Goal: Task Accomplishment & Management: Complete application form

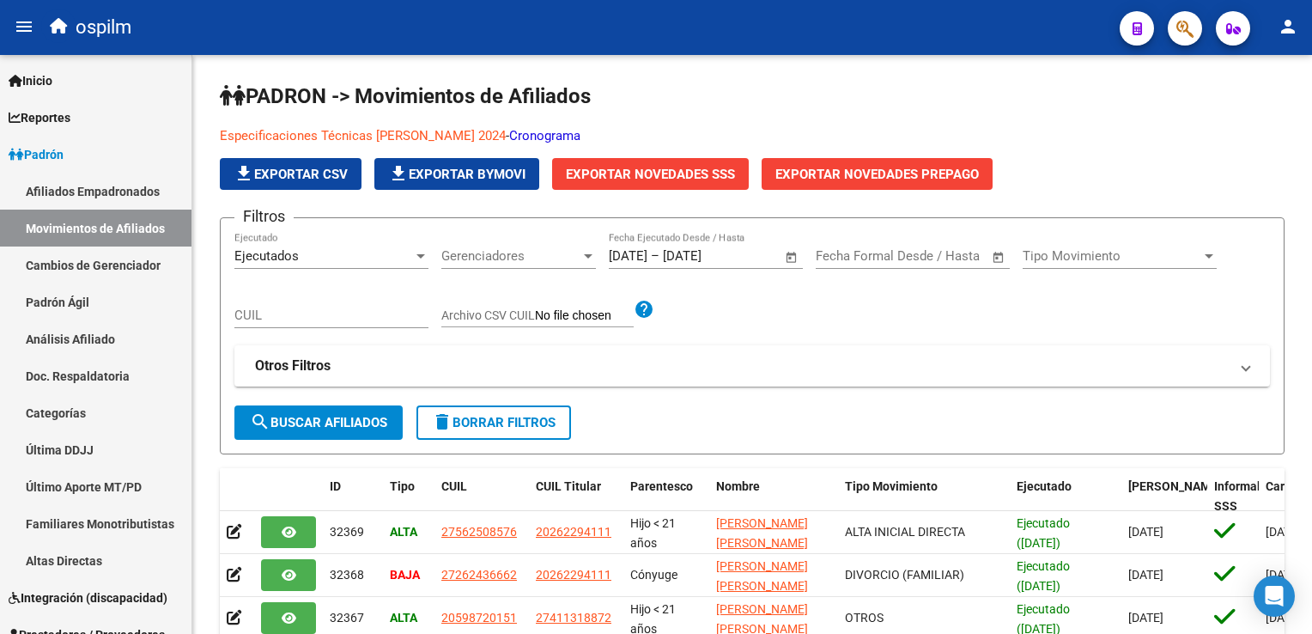
scroll to position [399, 0]
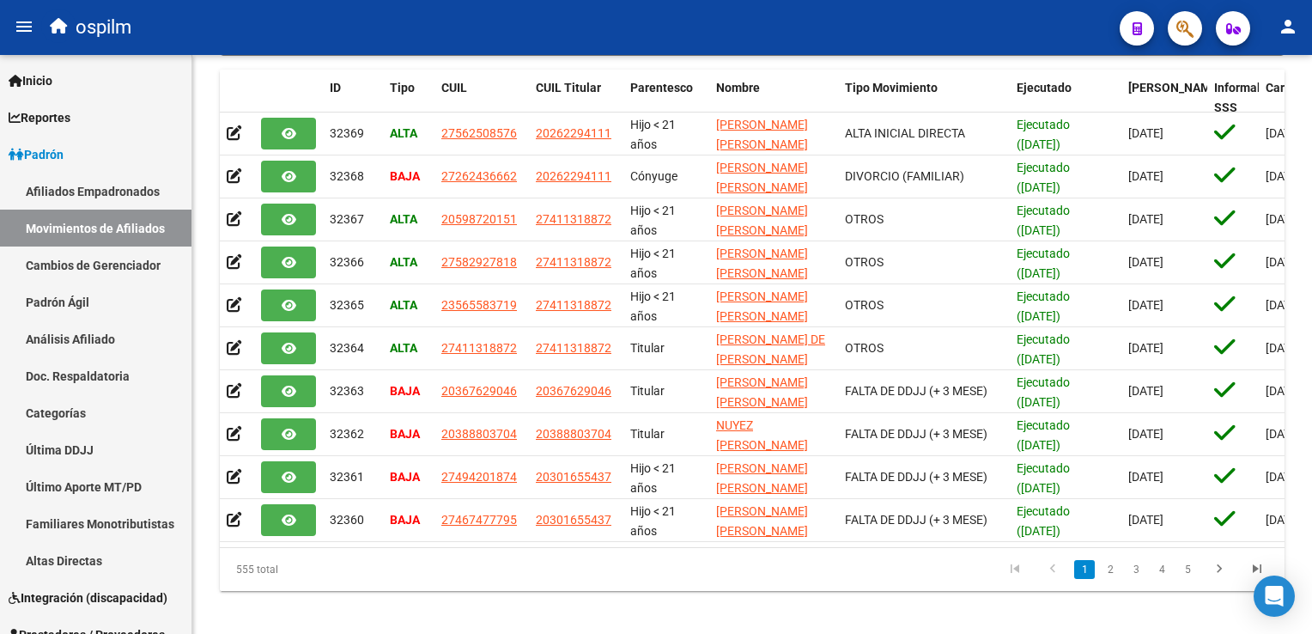
click at [1174, 22] on button "button" at bounding box center [1185, 28] width 34 height 34
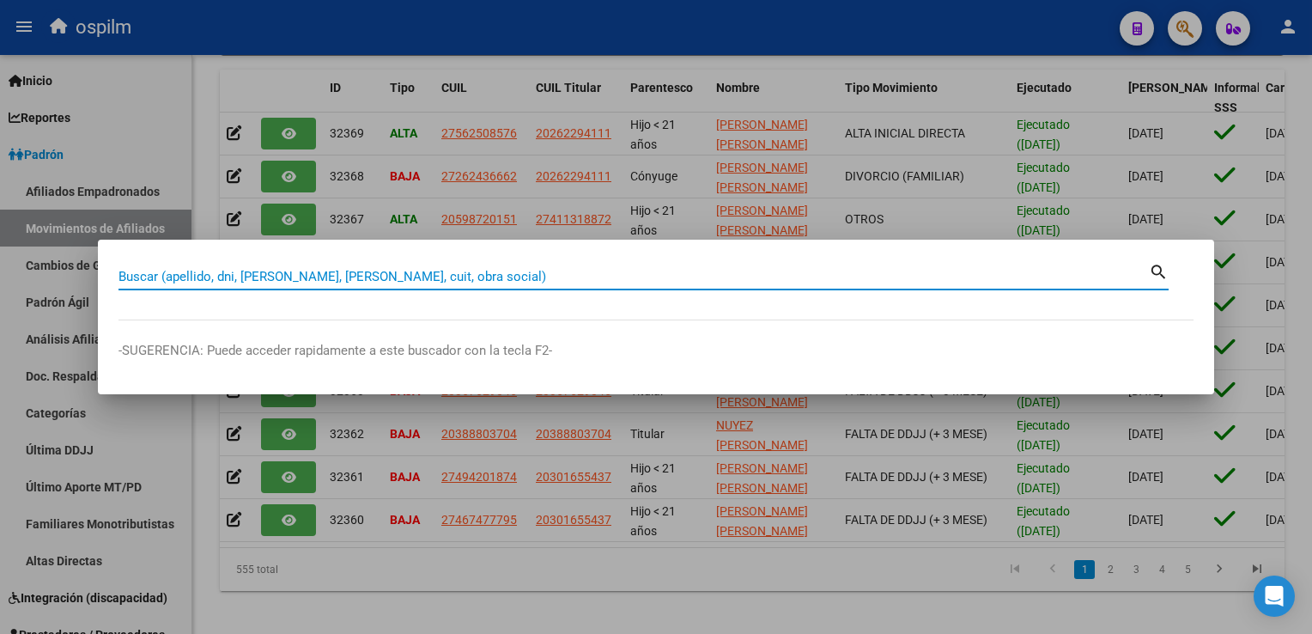
paste input "20326379493"
type input "20326379493"
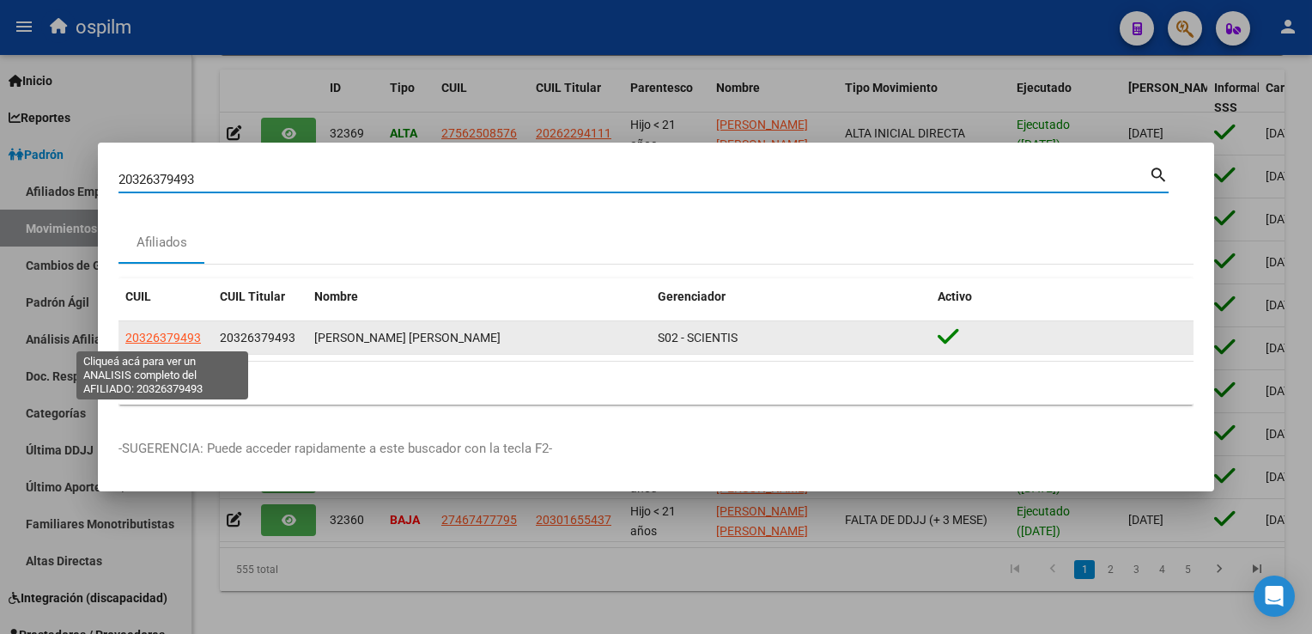
click at [185, 341] on span "20326379493" at bounding box center [163, 338] width 76 height 14
type textarea "20326379493"
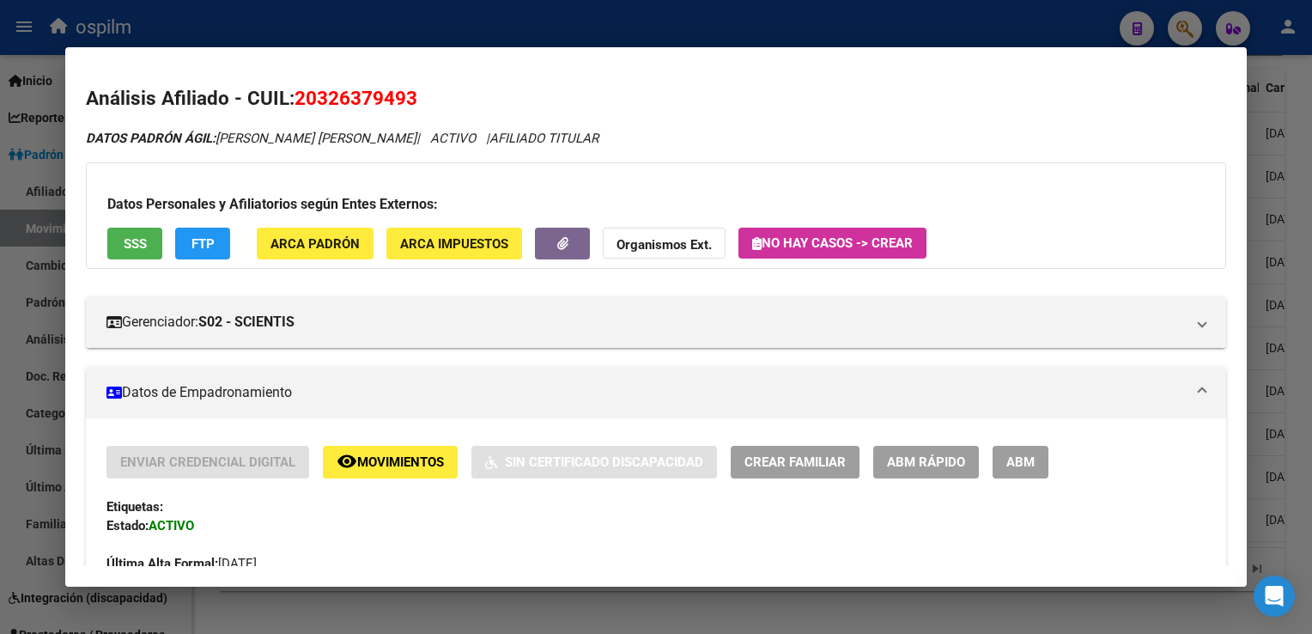
click at [120, 246] on button "SSS" at bounding box center [134, 244] width 55 height 32
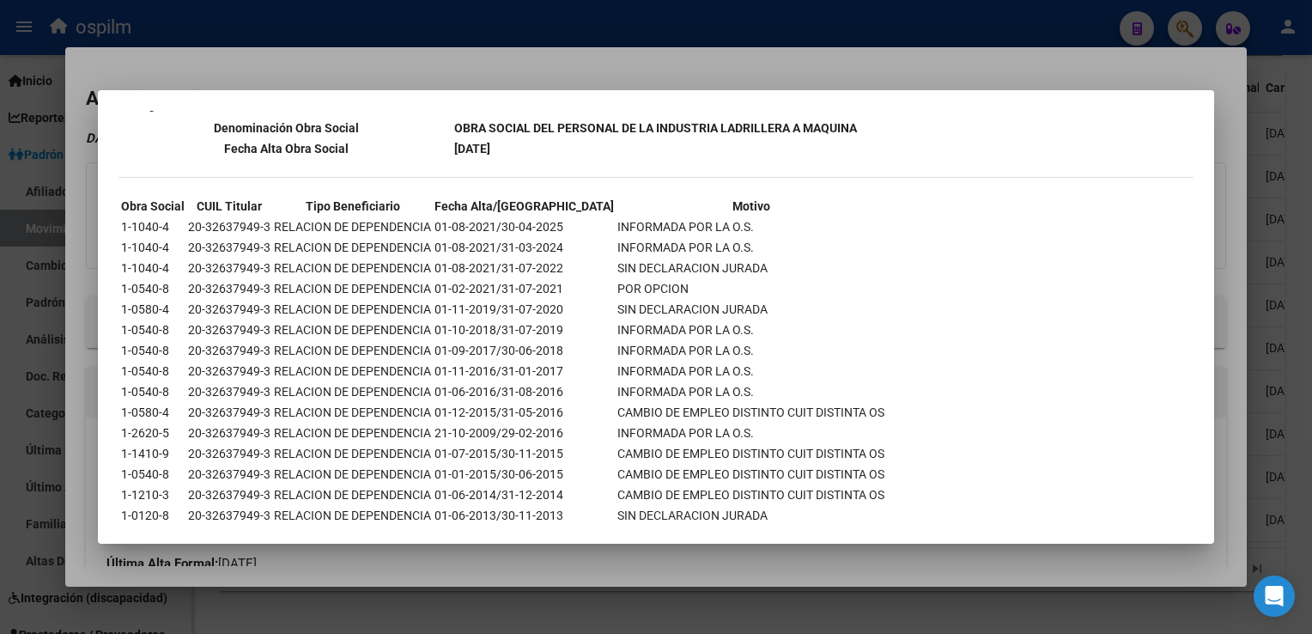
scroll to position [1714, 0]
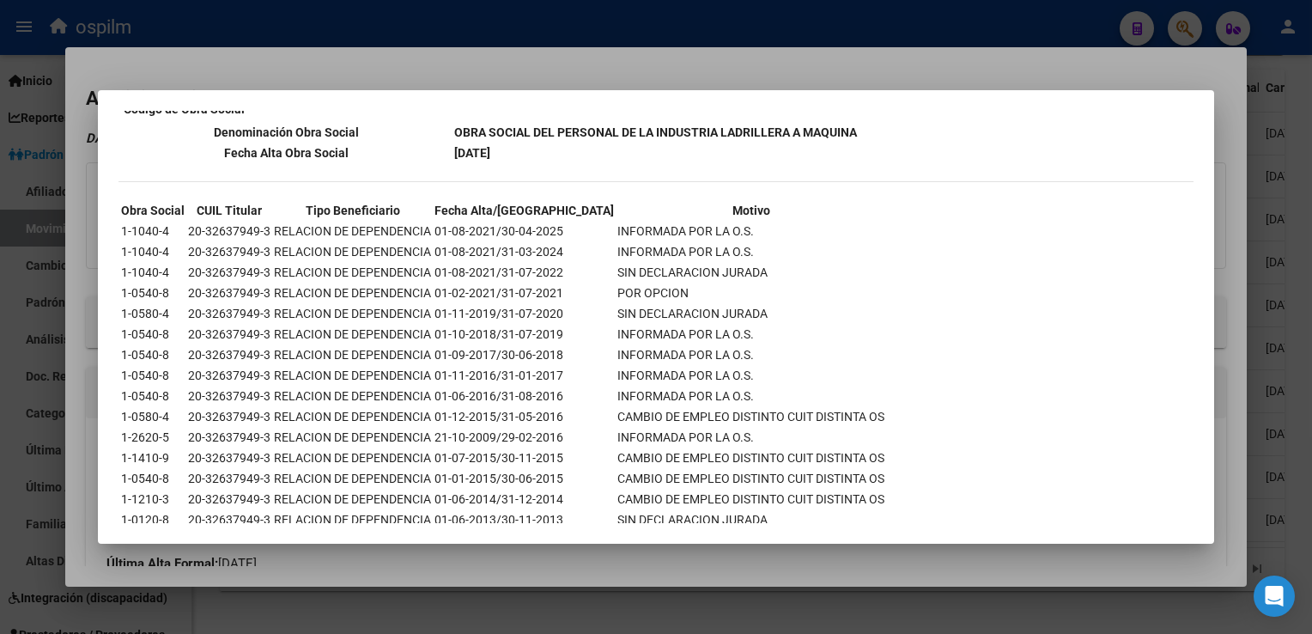
drag, startPoint x: 570, startPoint y: 61, endPoint x: 402, endPoint y: 125, distance: 180.3
click at [569, 62] on div at bounding box center [656, 317] width 1312 height 634
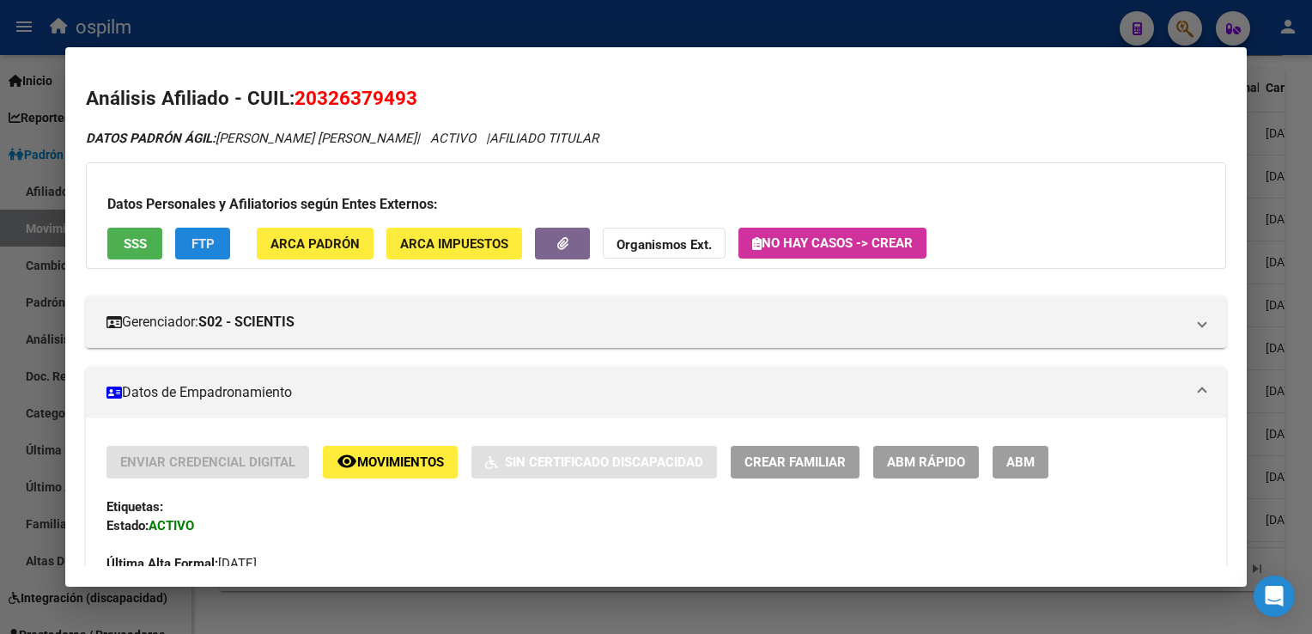
click at [196, 252] on span "FTP" at bounding box center [203, 243] width 23 height 15
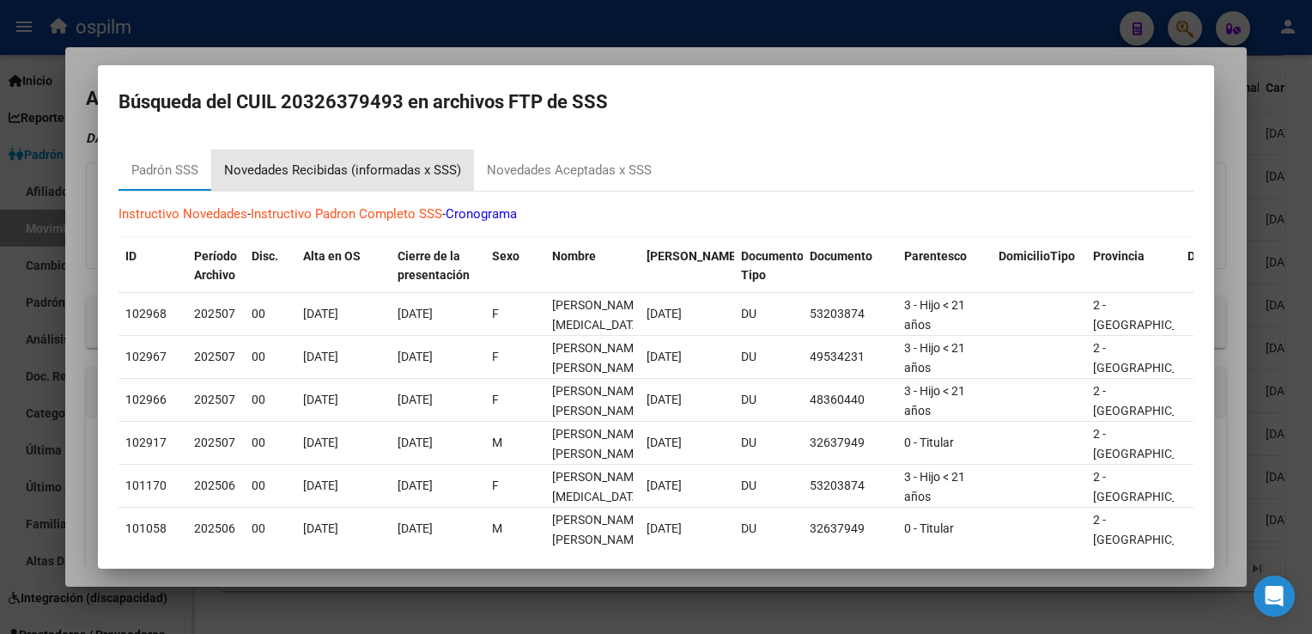
click at [328, 171] on div "Novedades Recibidas (informadas x SSS)" at bounding box center [342, 171] width 237 height 20
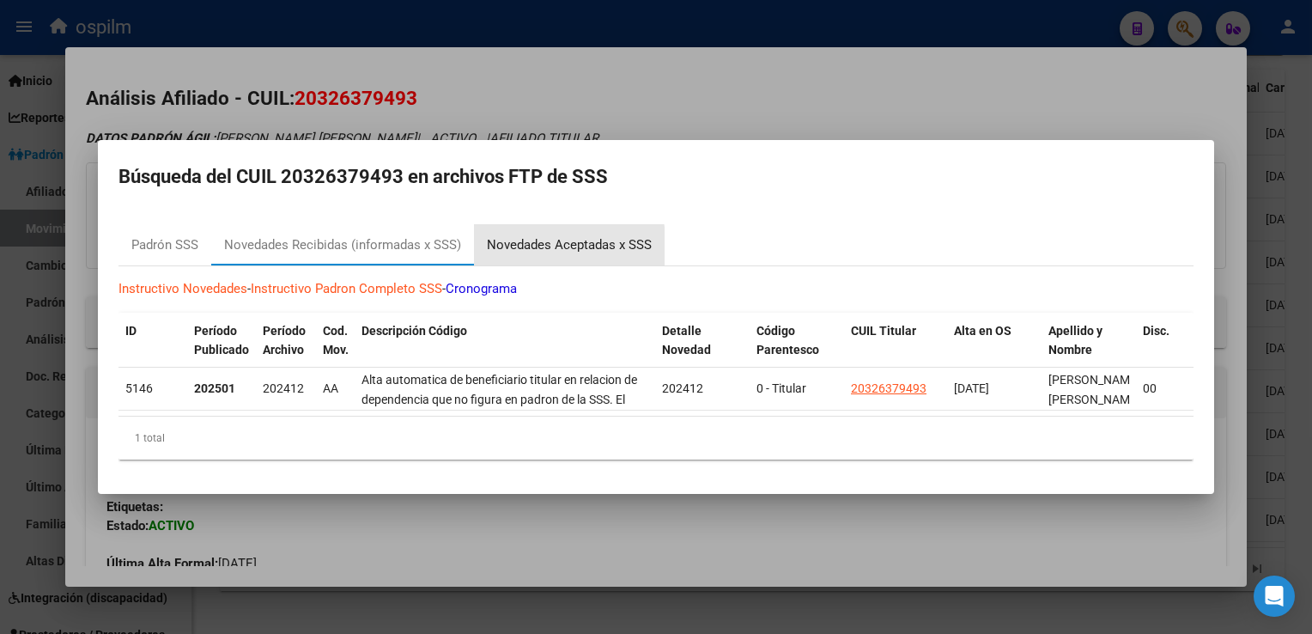
click at [550, 240] on div "Novedades Aceptadas x SSS" at bounding box center [569, 245] width 165 height 20
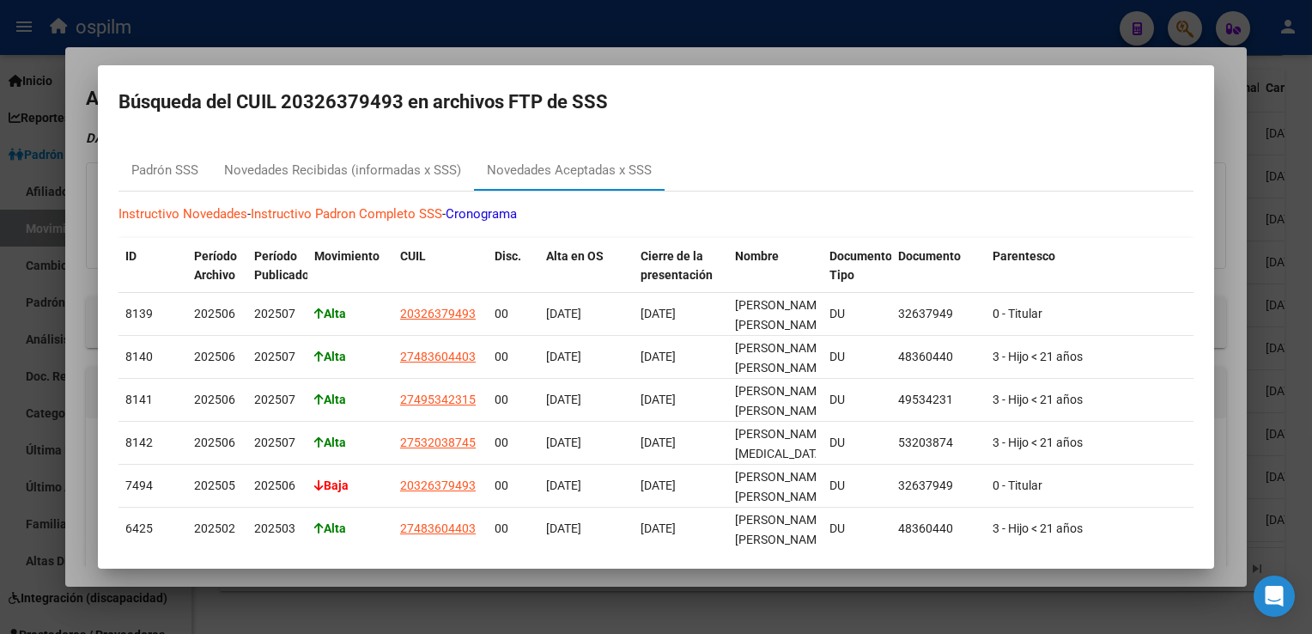
click at [639, 49] on div at bounding box center [656, 317] width 1312 height 634
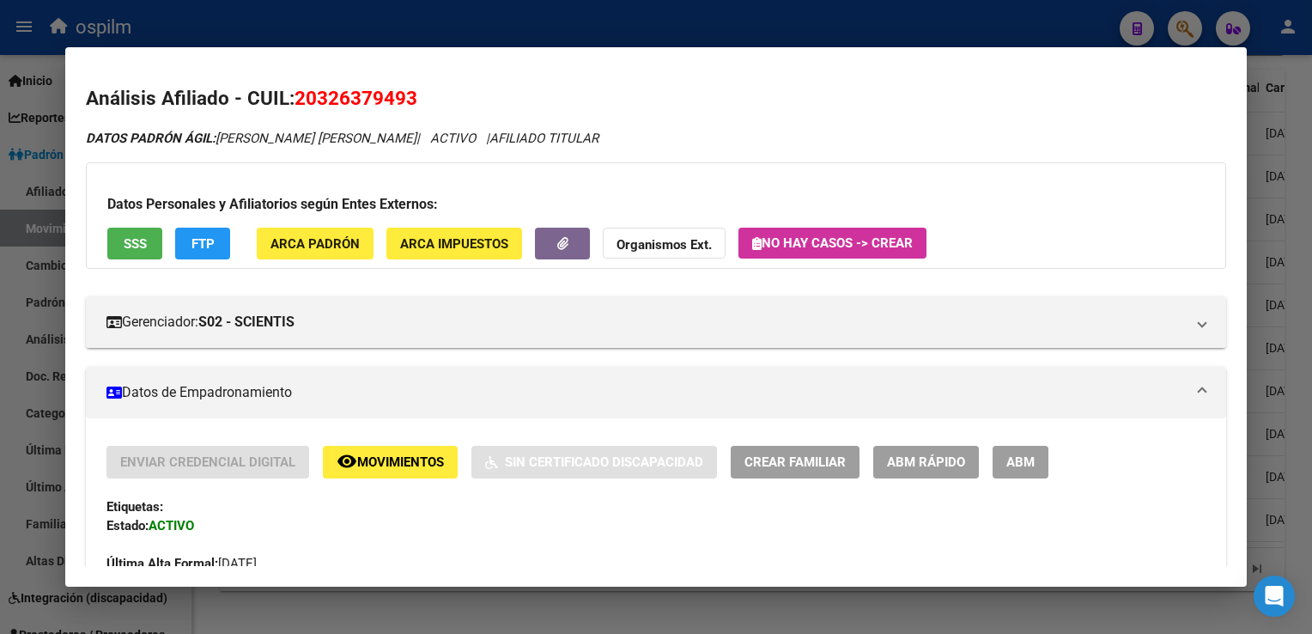
scroll to position [1055, 0]
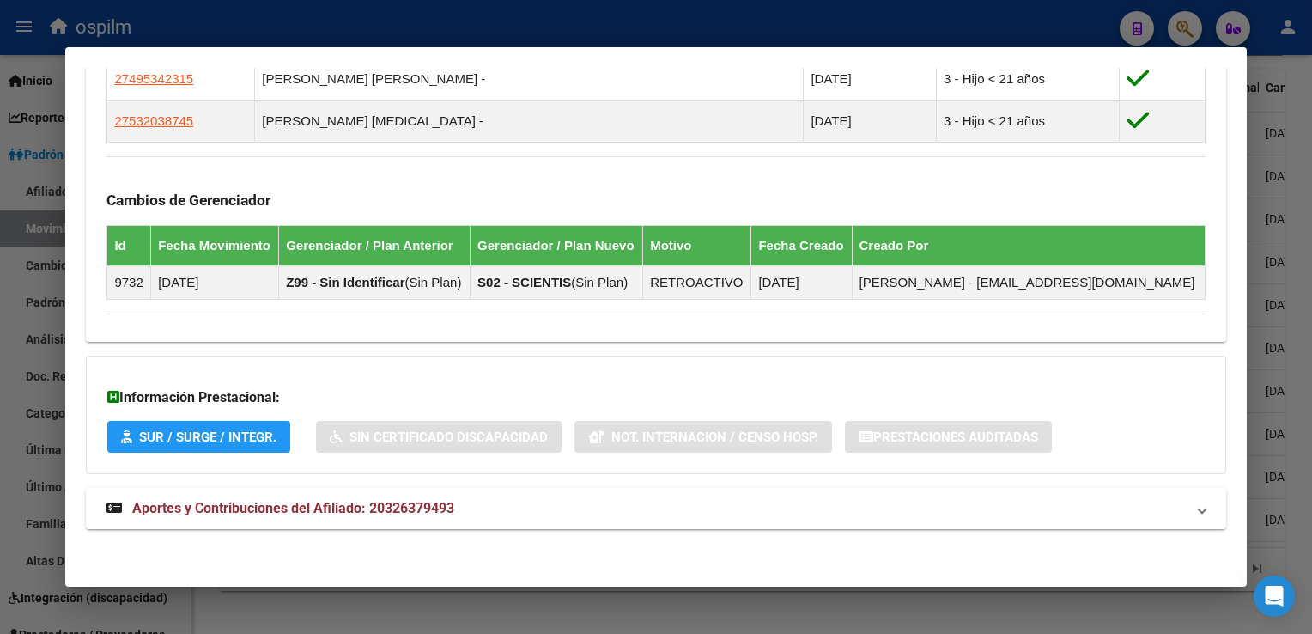
click at [295, 502] on span "Aportes y Contribuciones del Afiliado: 20326379493" at bounding box center [293, 508] width 322 height 16
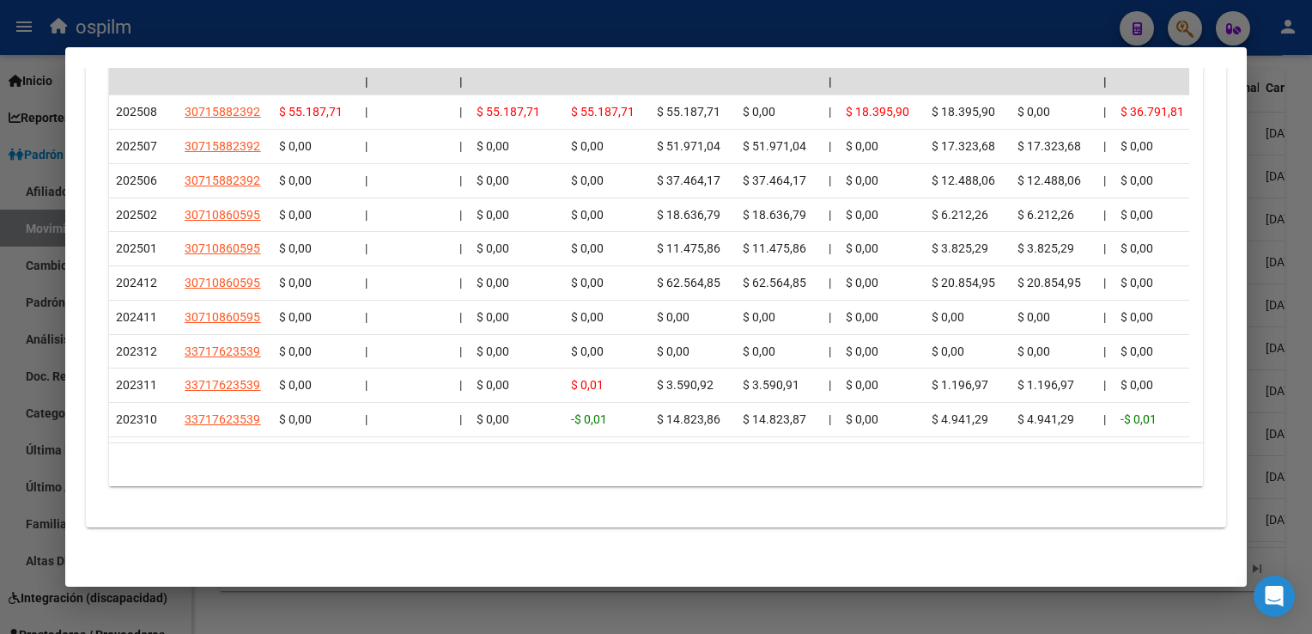
scroll to position [0, 0]
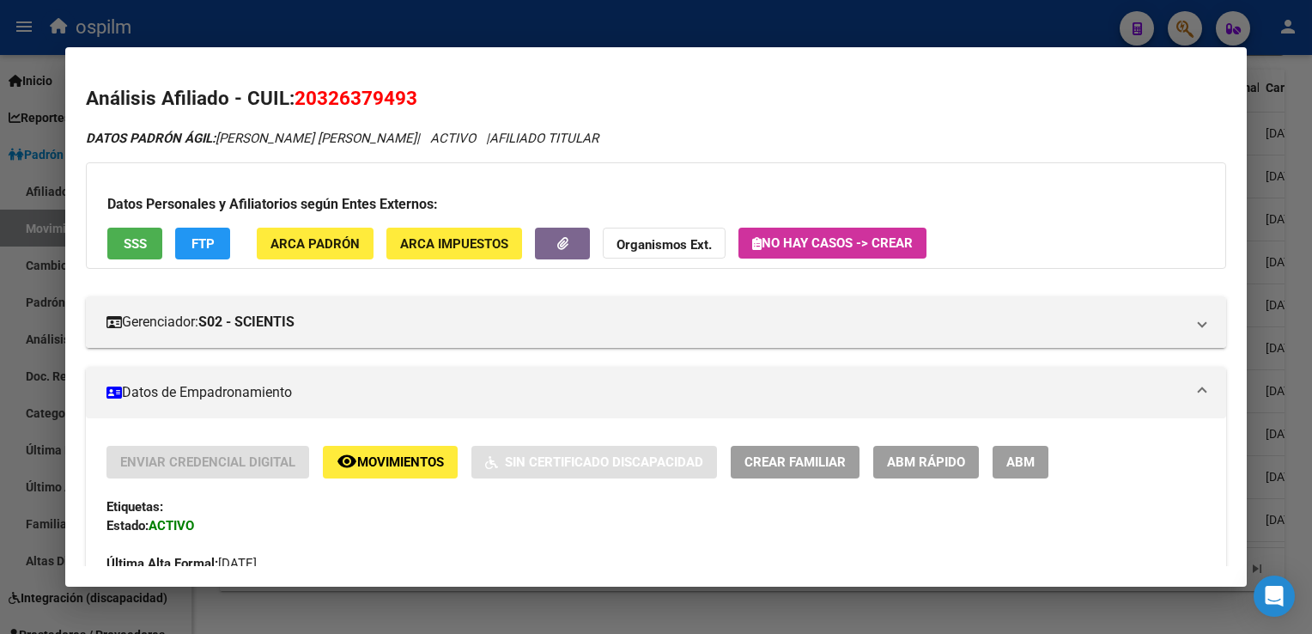
click at [375, 460] on span "Movimientos" at bounding box center [400, 462] width 87 height 15
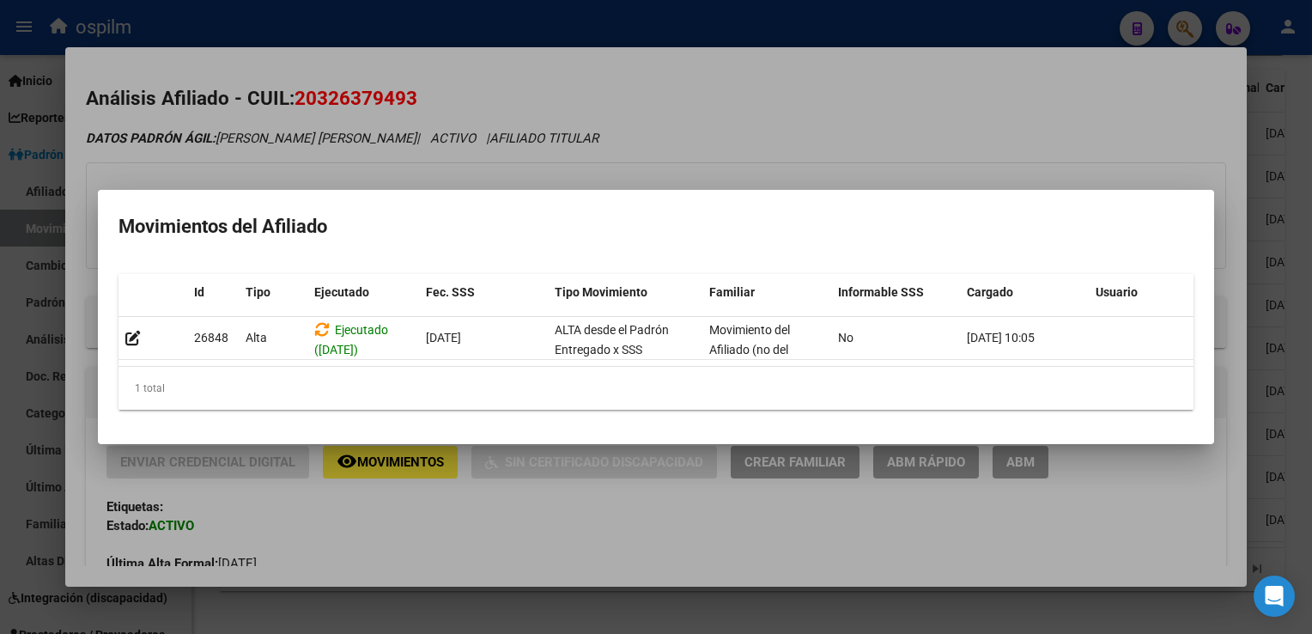
click at [766, 105] on div at bounding box center [656, 317] width 1312 height 634
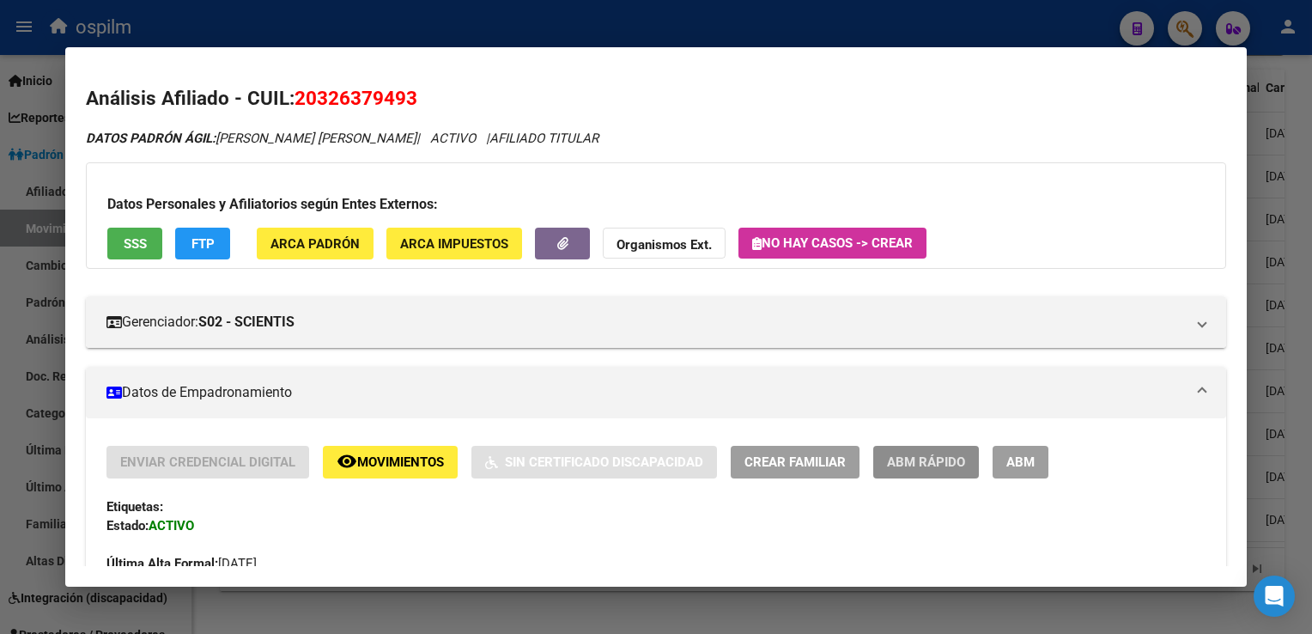
click at [913, 469] on span "ABM Rápido" at bounding box center [926, 462] width 78 height 15
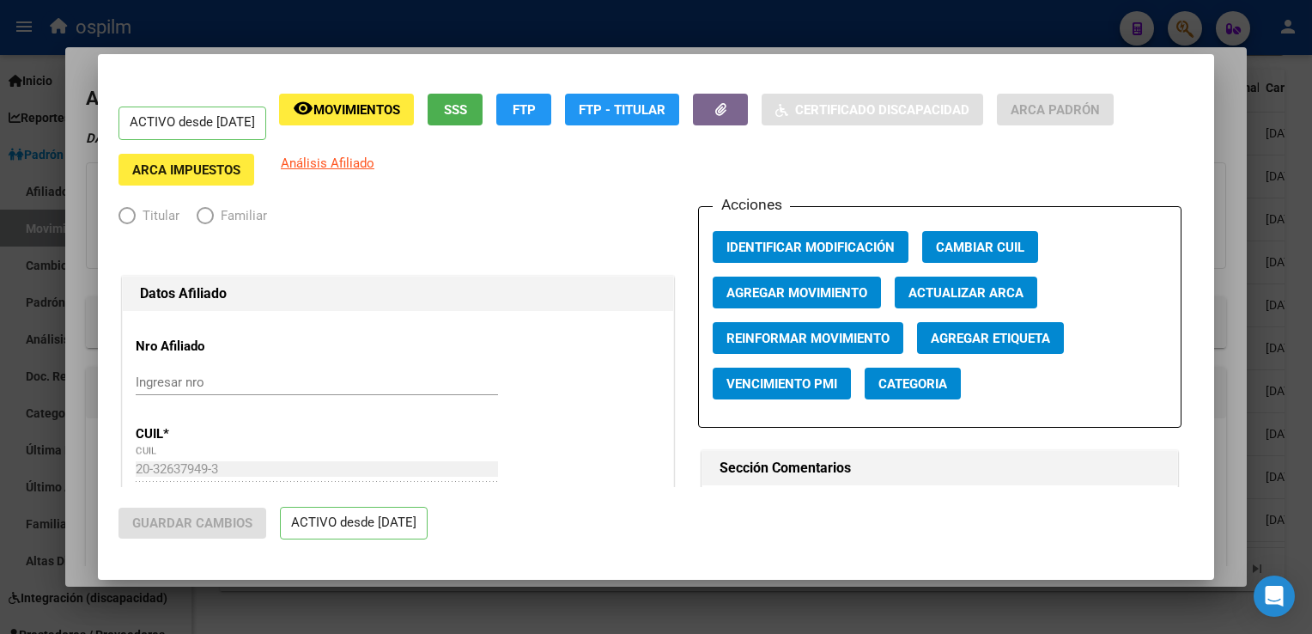
radio input "true"
type input "30-71588239-2"
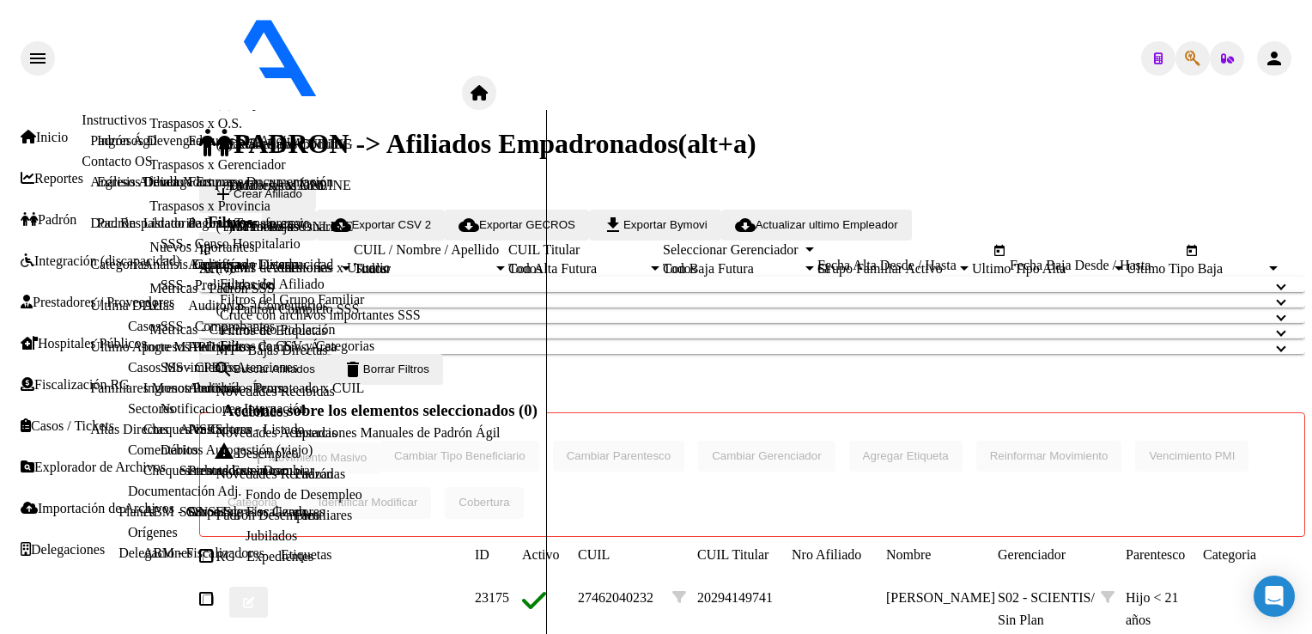
click at [1185, 58] on icon "button" at bounding box center [1192, 58] width 15 height 1
paste input "20386592706"
type input "20386592706"
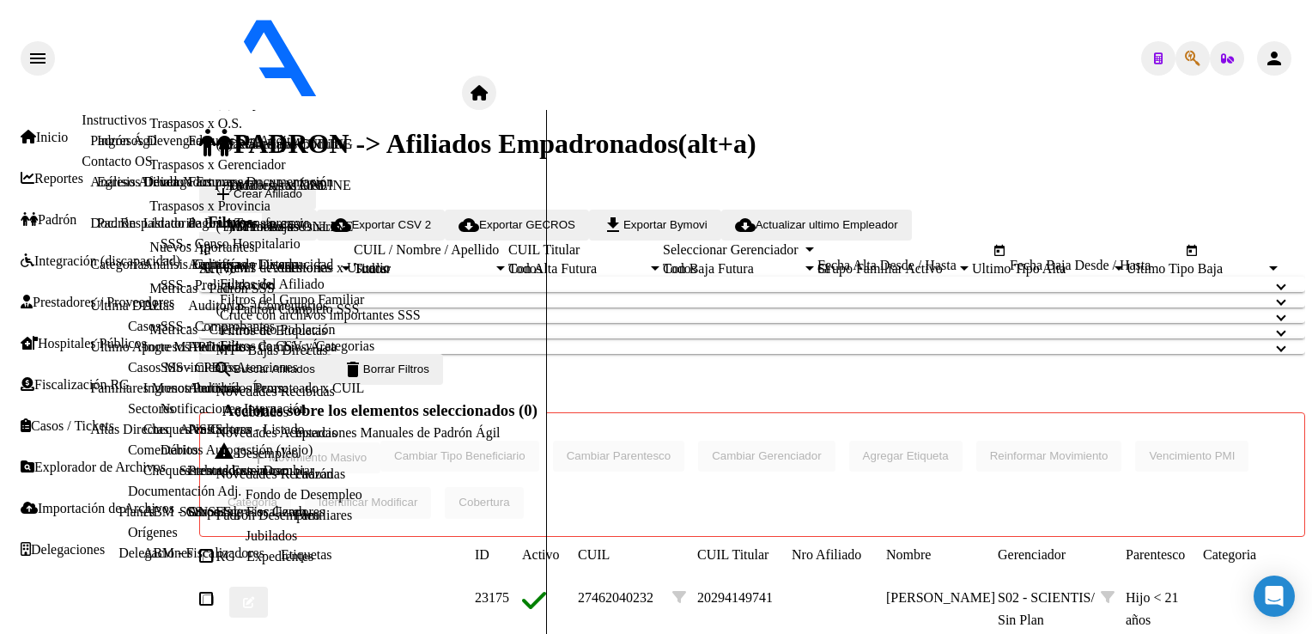
radio input "true"
type input "30-71876488-9"
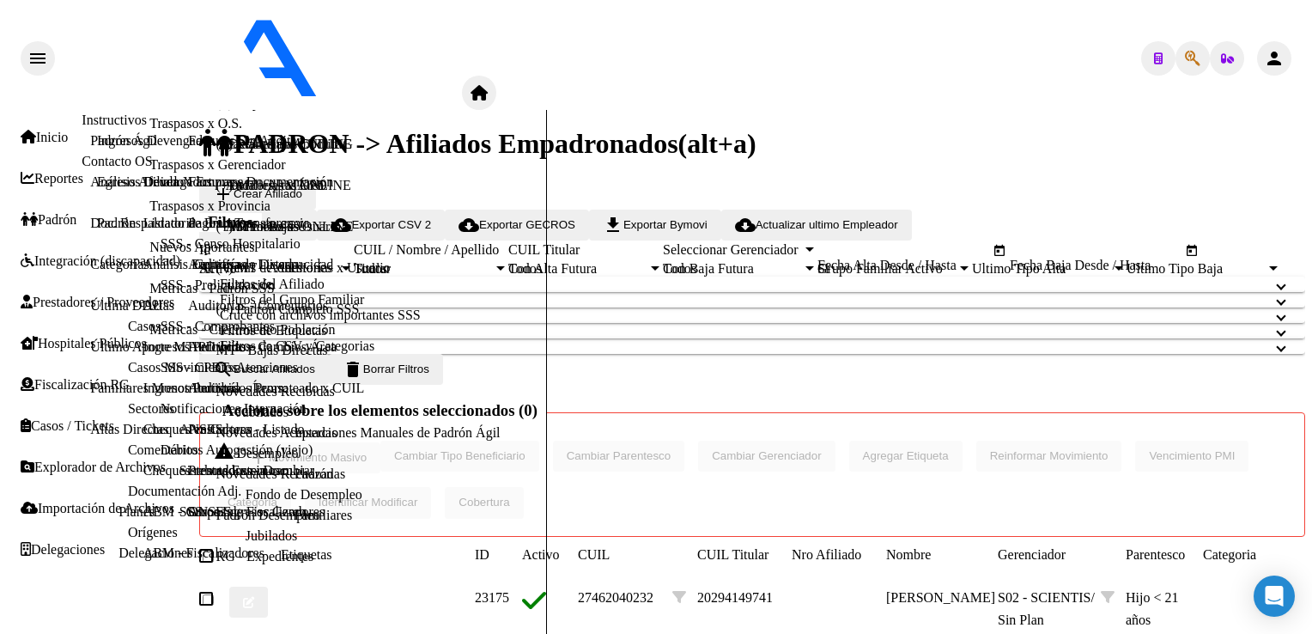
scroll to position [244, 0]
type input "RETROACTIVO"
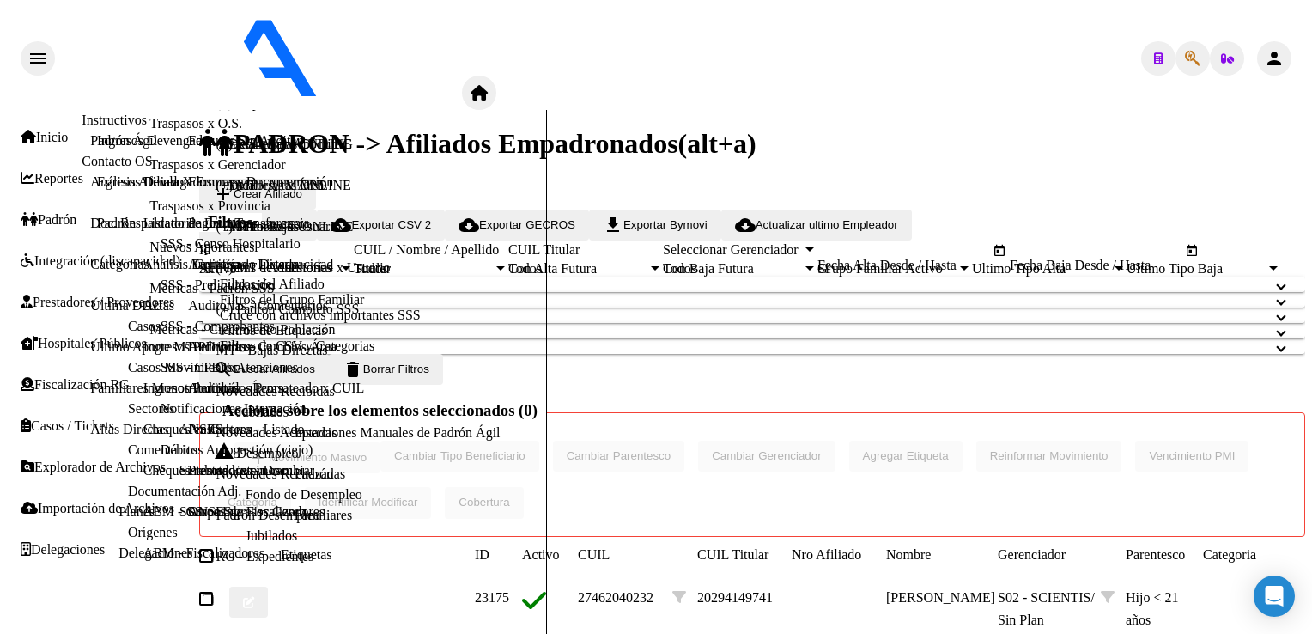
scroll to position [646, 0]
drag, startPoint x: 172, startPoint y: 98, endPoint x: 287, endPoint y: 105, distance: 115.3
type input "SENA"
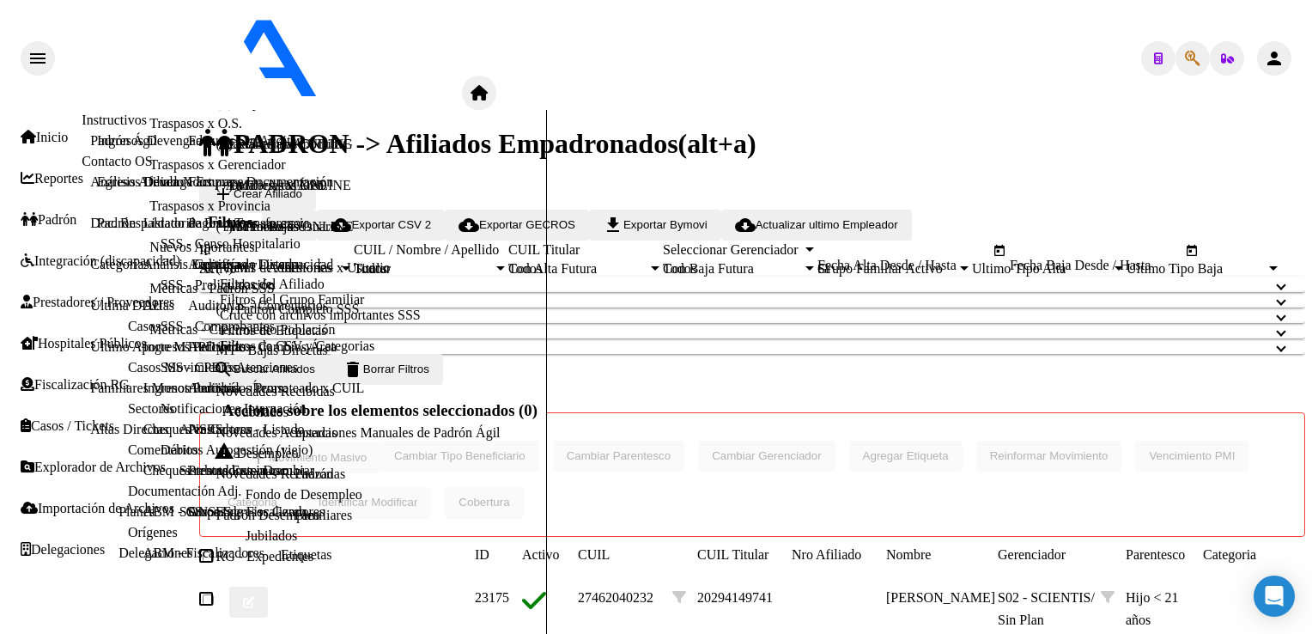
paste input "[PERSON_NAME]"
type input "[PERSON_NAME]"
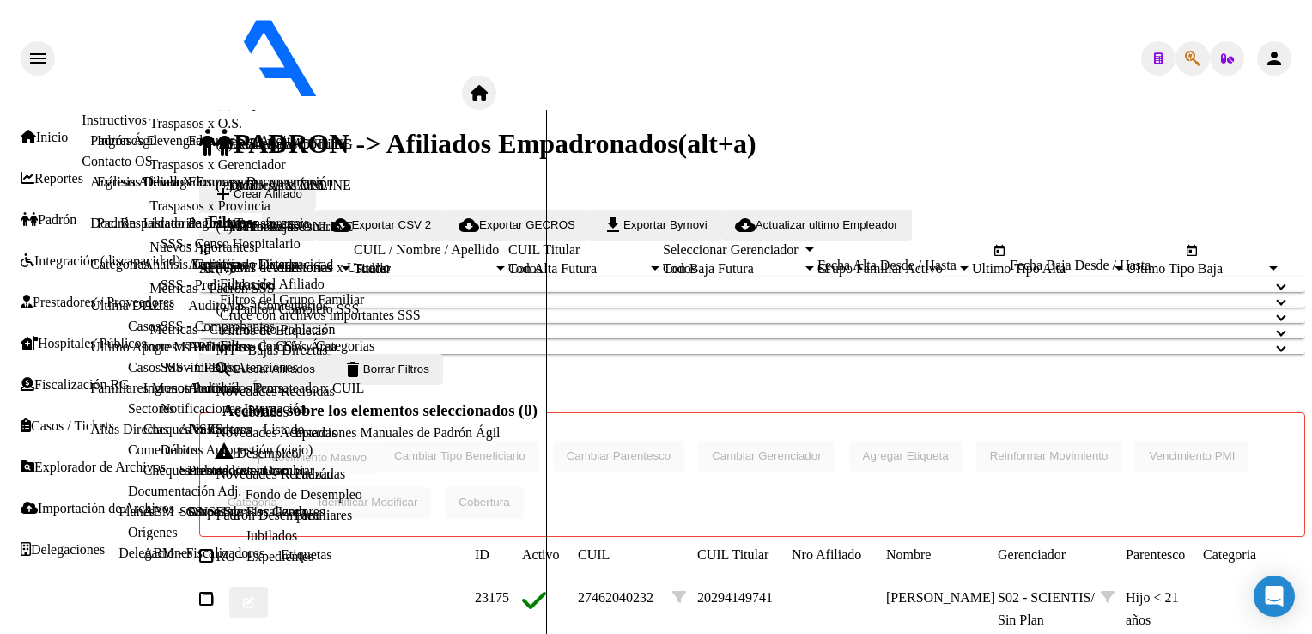
drag, startPoint x: 1298, startPoint y: 122, endPoint x: 1161, endPoint y: 14, distance: 174.2
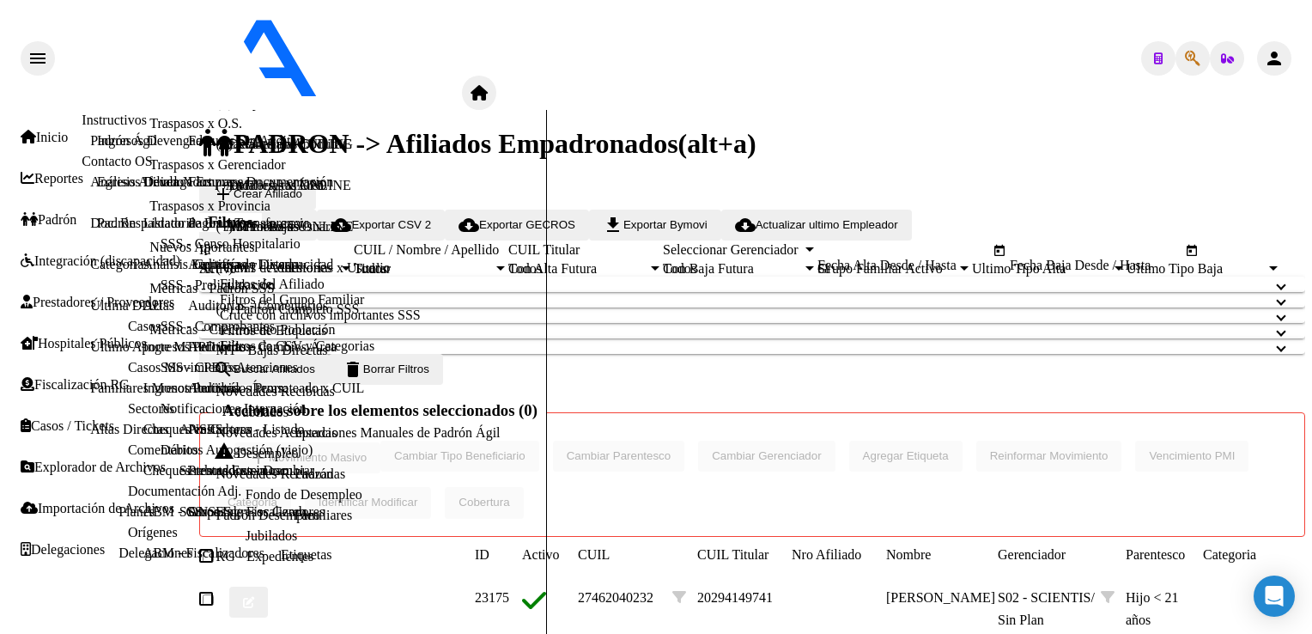
drag, startPoint x: 245, startPoint y: 169, endPoint x: 107, endPoint y: 172, distance: 138.3
drag, startPoint x: 144, startPoint y: 174, endPoint x: 539, endPoint y: 190, distance: 395.4
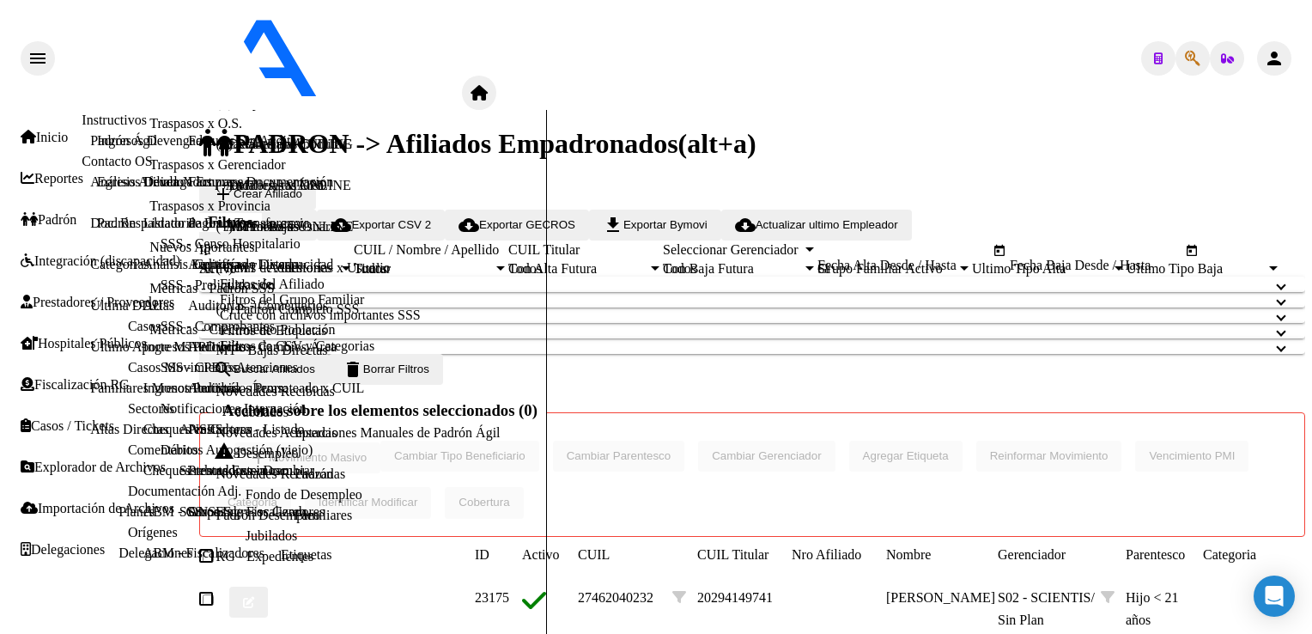
drag, startPoint x: 218, startPoint y: 177, endPoint x: 89, endPoint y: 177, distance: 128.8
paste input "27940177907"
type input "27940177907"
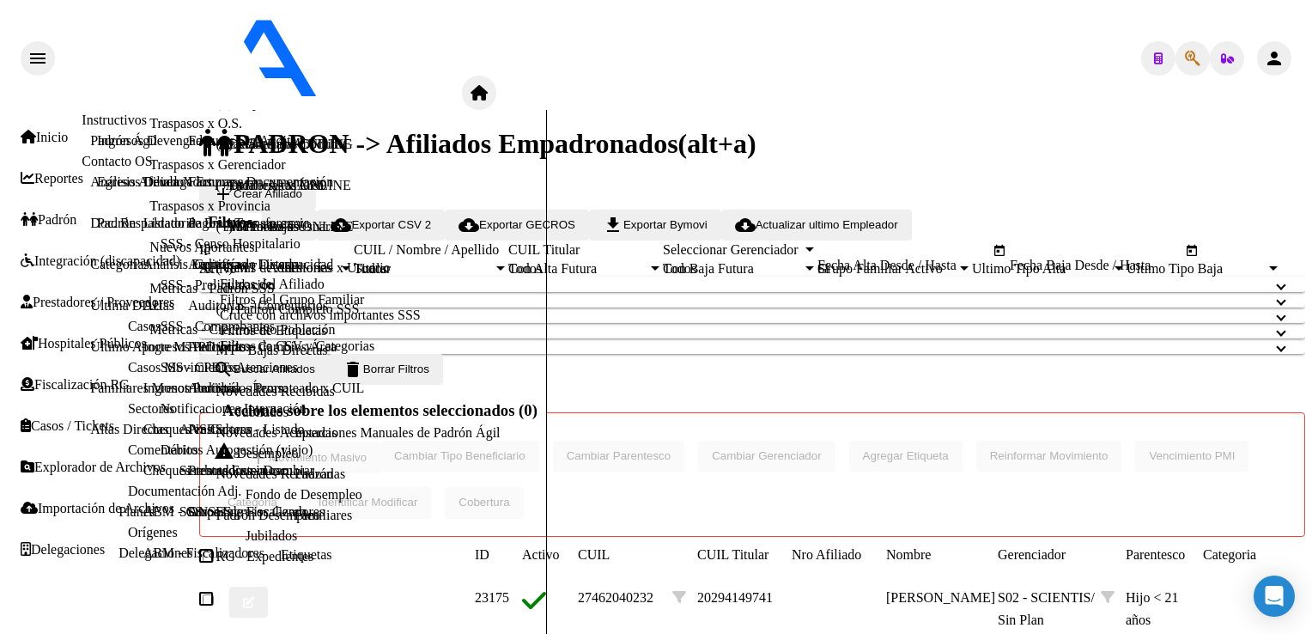
type textarea "27940177907"
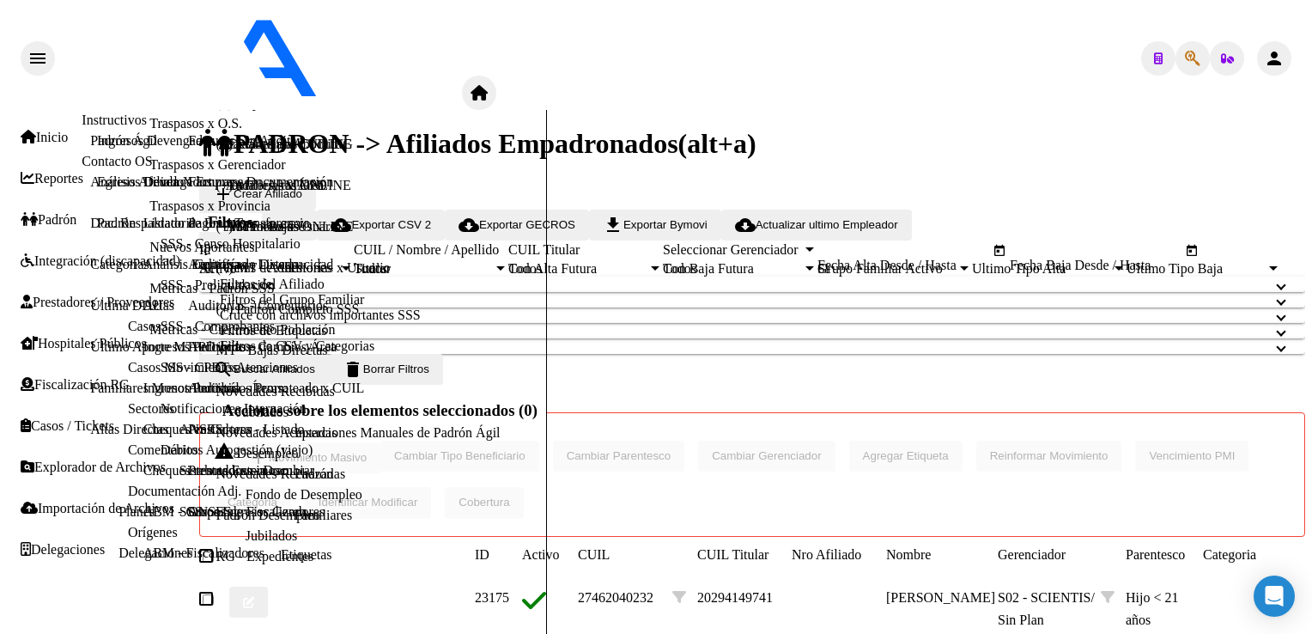
radio input "true"
checkbox input "true"
type input "27-94017790-7"
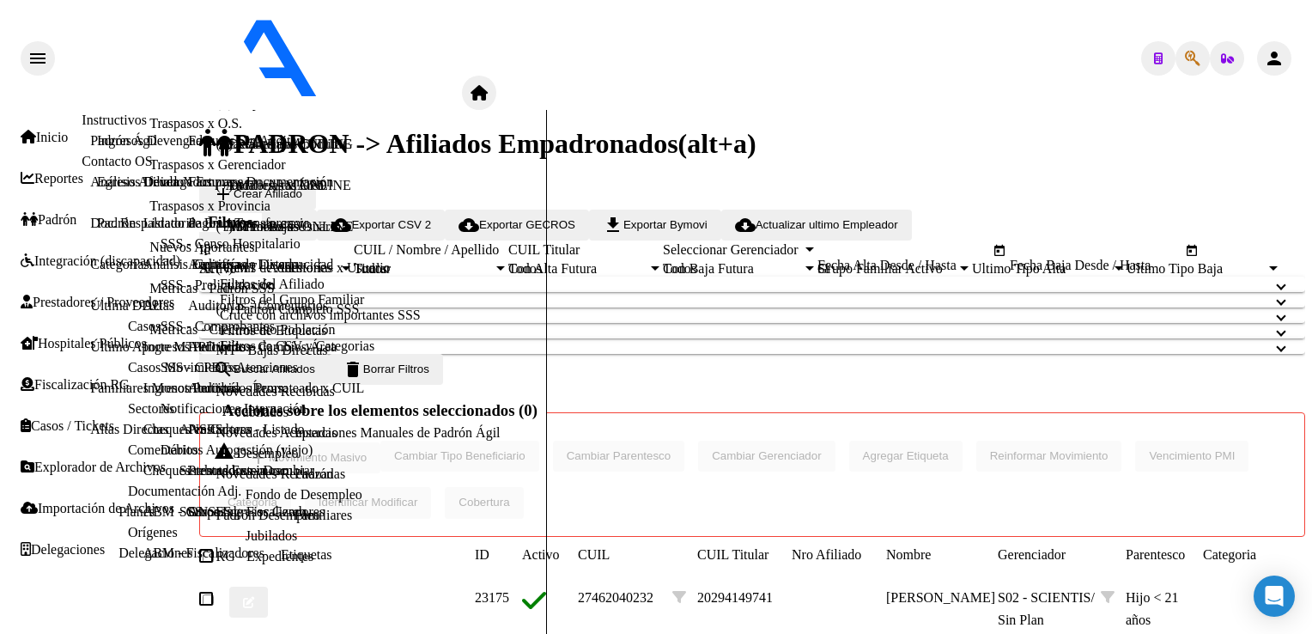
radio input "true"
type input "94017790"
type input "[PERSON_NAME]"
type input "VALERIA"
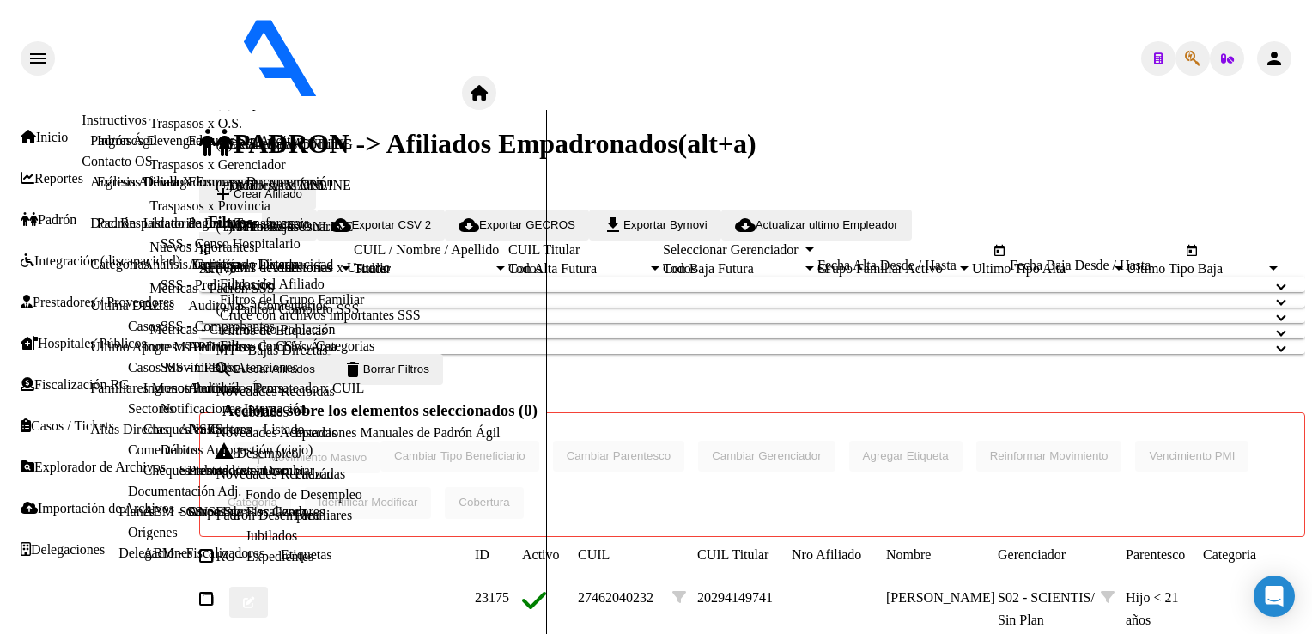
type input "[DATE]"
type input "VICTORIA"
type input "1644"
type input "[PERSON_NAME]"
type input "3963"
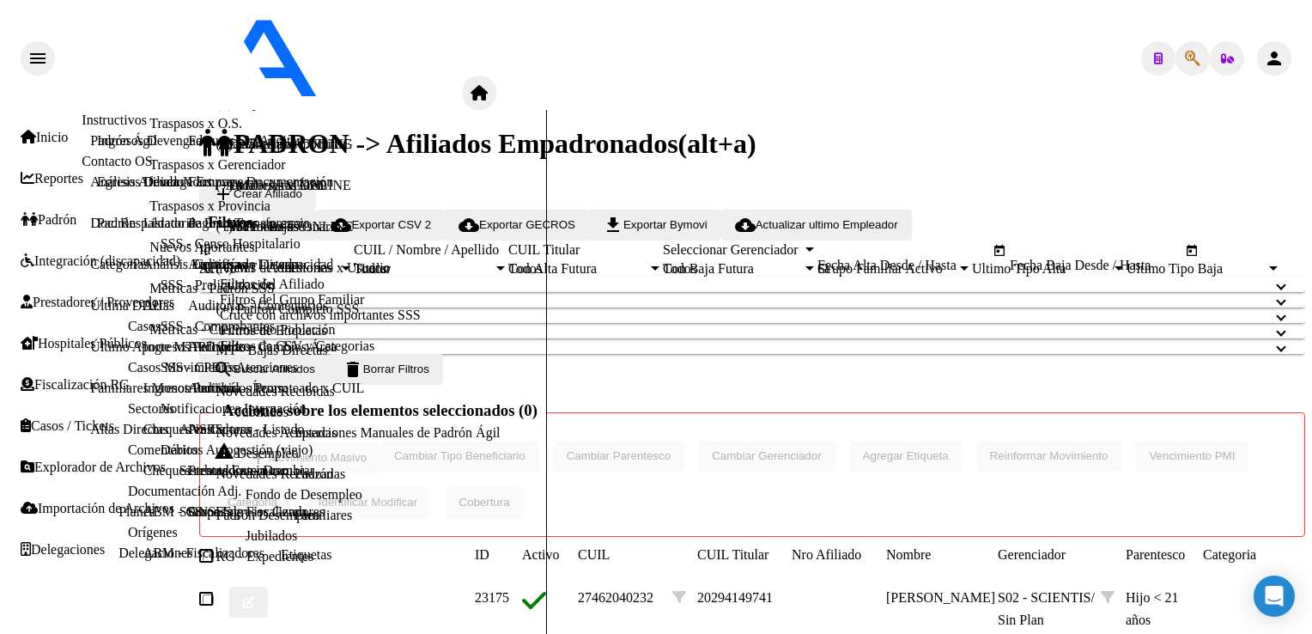
type input "VICTORIA"
paste input "20284577540"
type input "20284577540"
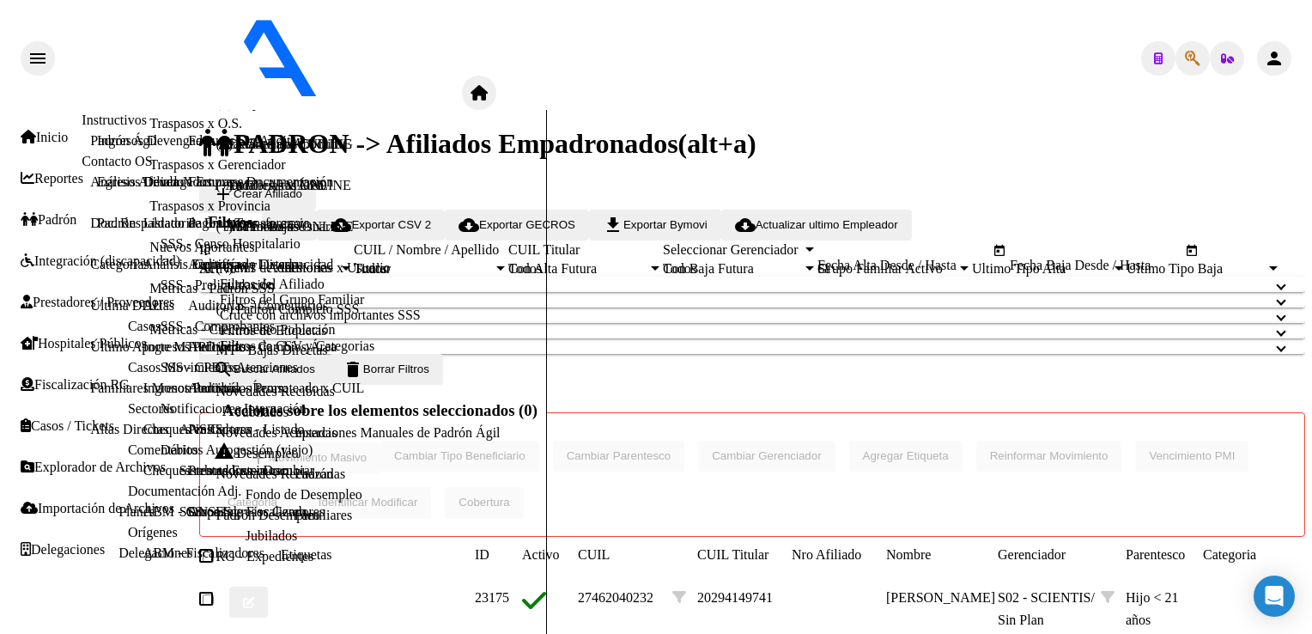
paste input "20284577540"
type input "20284577540"
type textarea "20284577540"
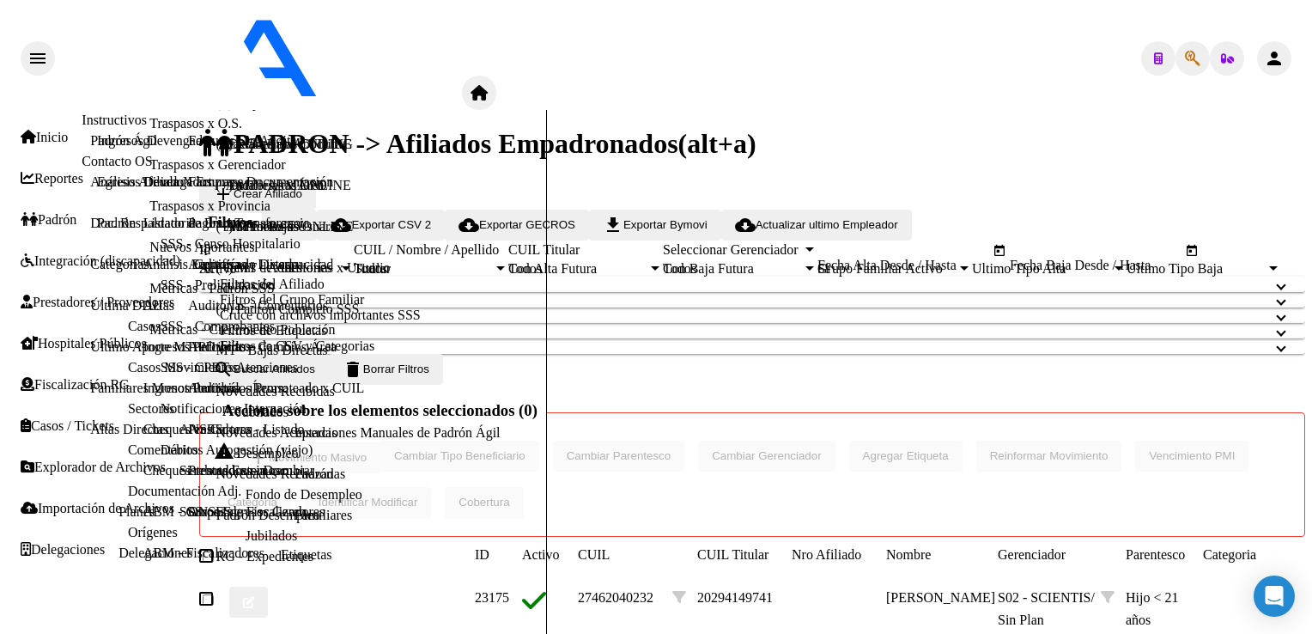
radio input "true"
checkbox input "true"
type input "20-28457754-0"
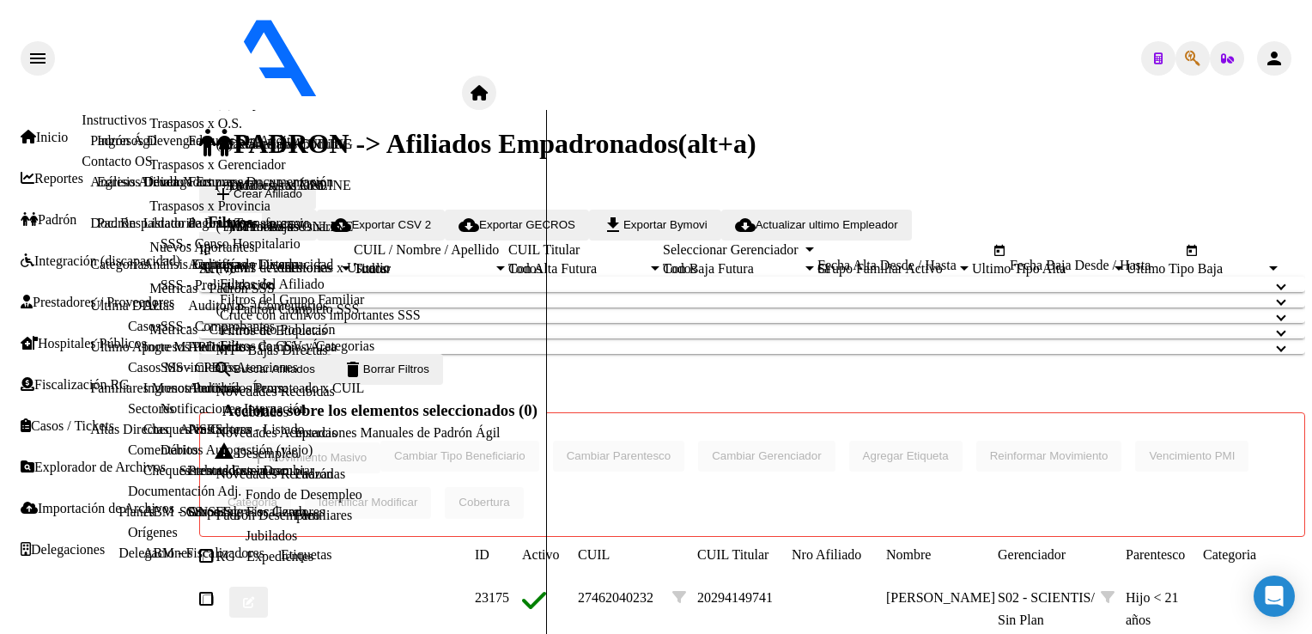
radio input "true"
type input "28457754"
type input "REALES"
type input "[PERSON_NAME]"
type input "[DATE]"
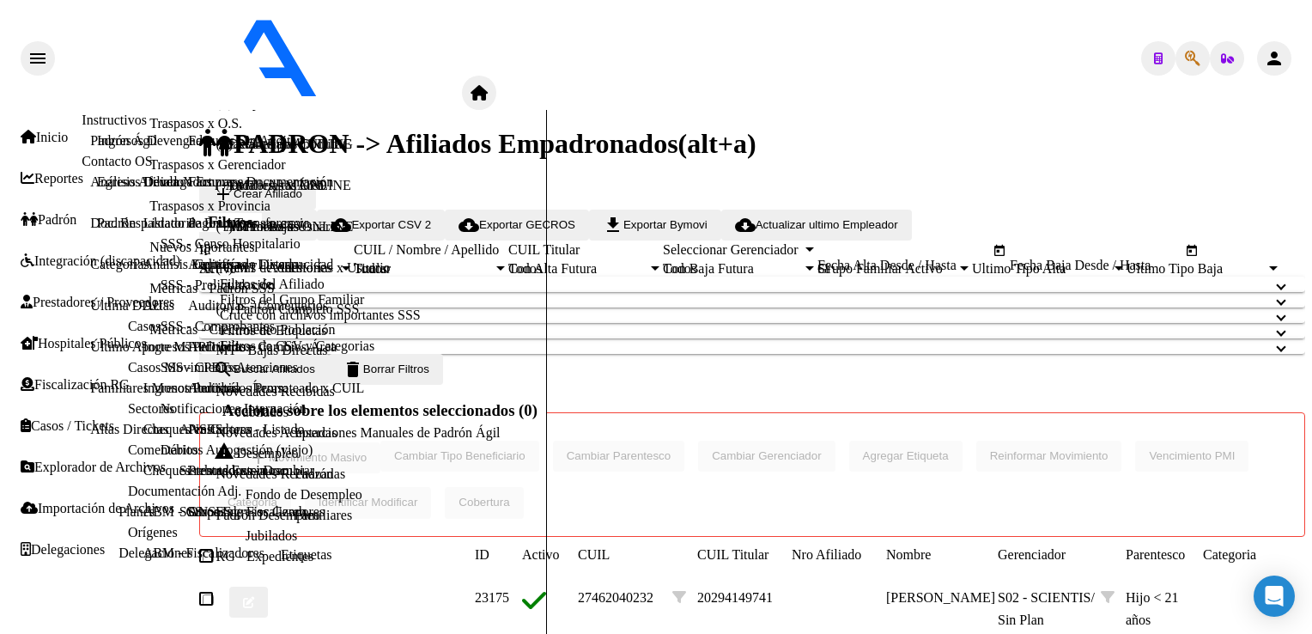
type input "VIRREYES"
type input "1646"
type input "[PERSON_NAME]"
type input "3963"
type input "VIRREYES"
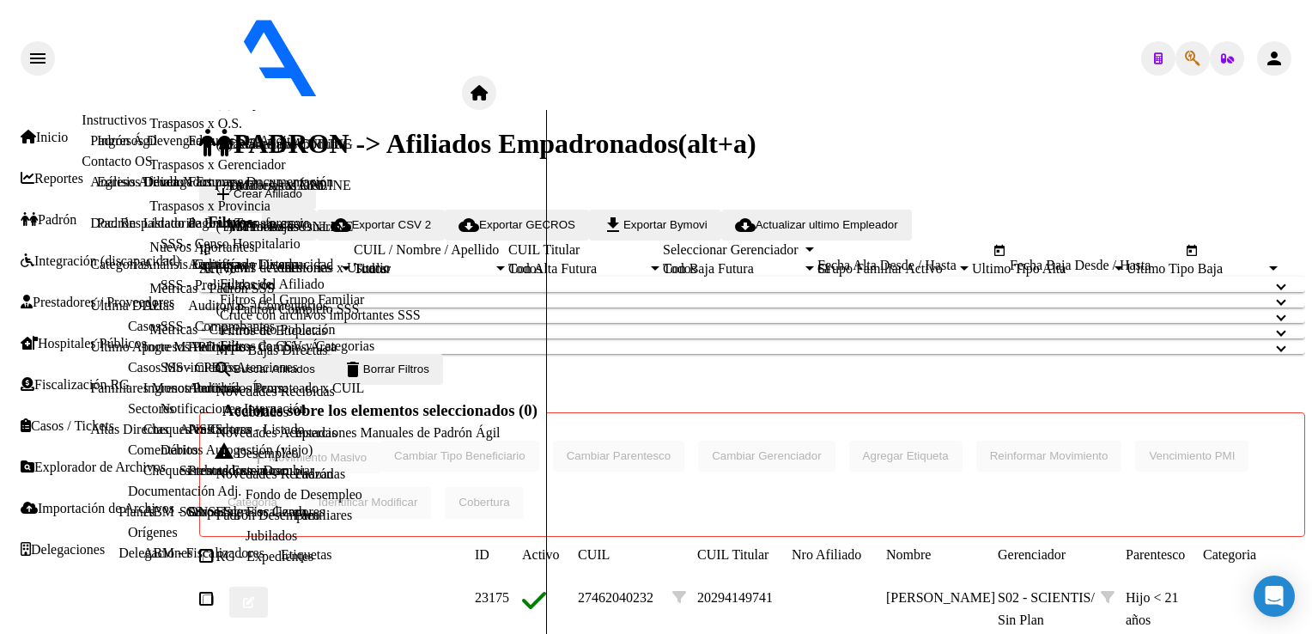
radio input "true"
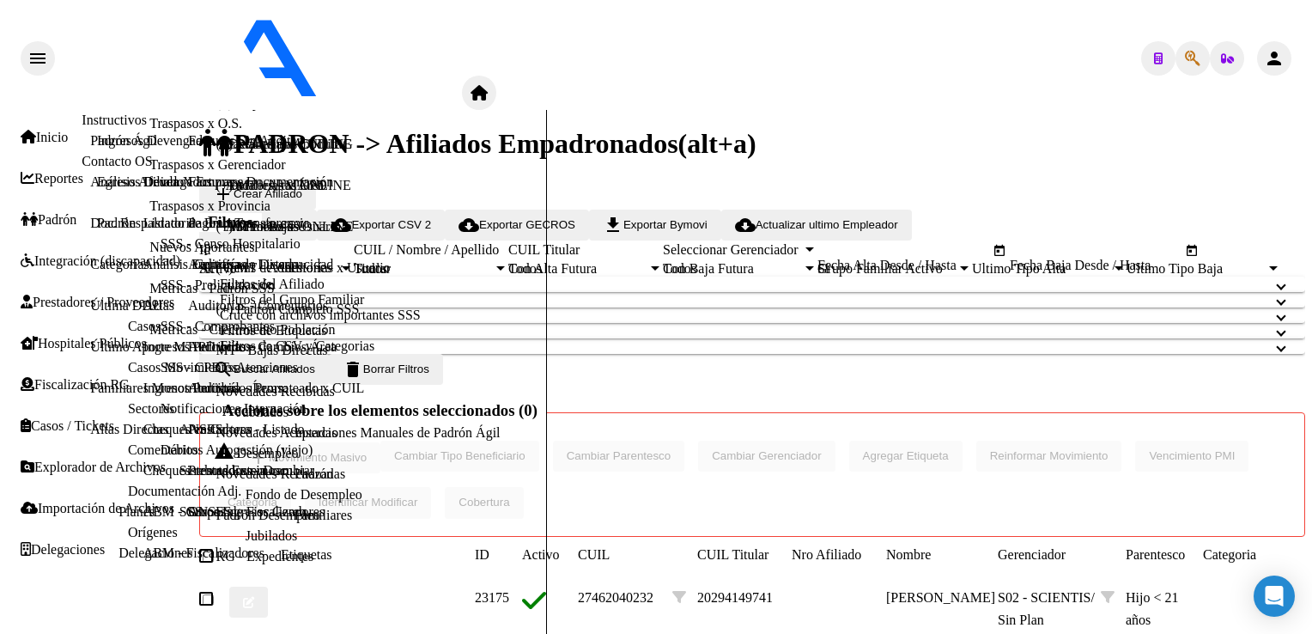
scroll to position [234, 0]
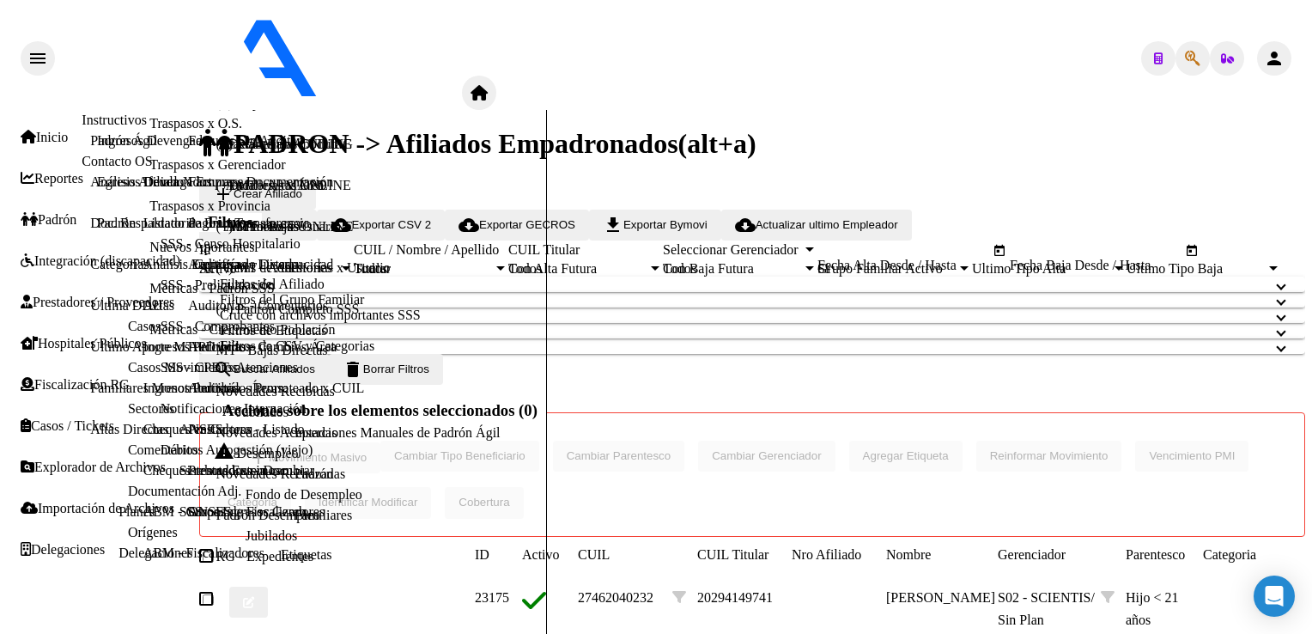
scroll to position [770, 0]
drag, startPoint x: 176, startPoint y: 320, endPoint x: 331, endPoint y: 270, distance: 162.4
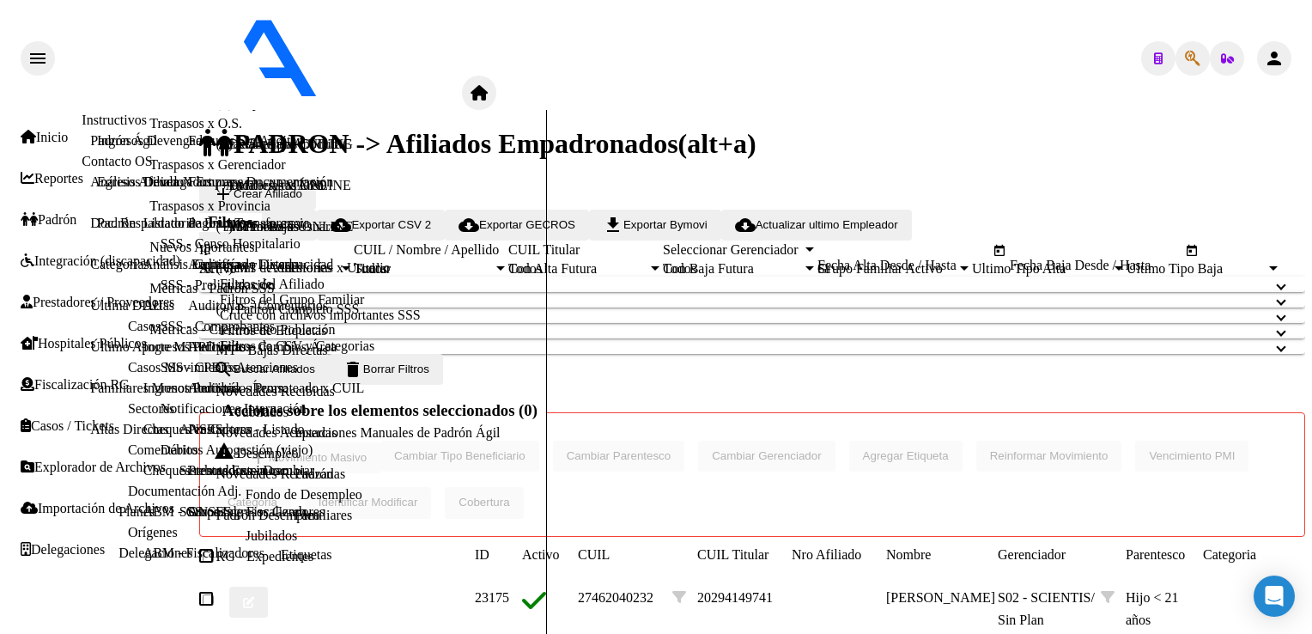
checkbox input "false"
paste input "30-54948651-3"
type input "30-54948651-3"
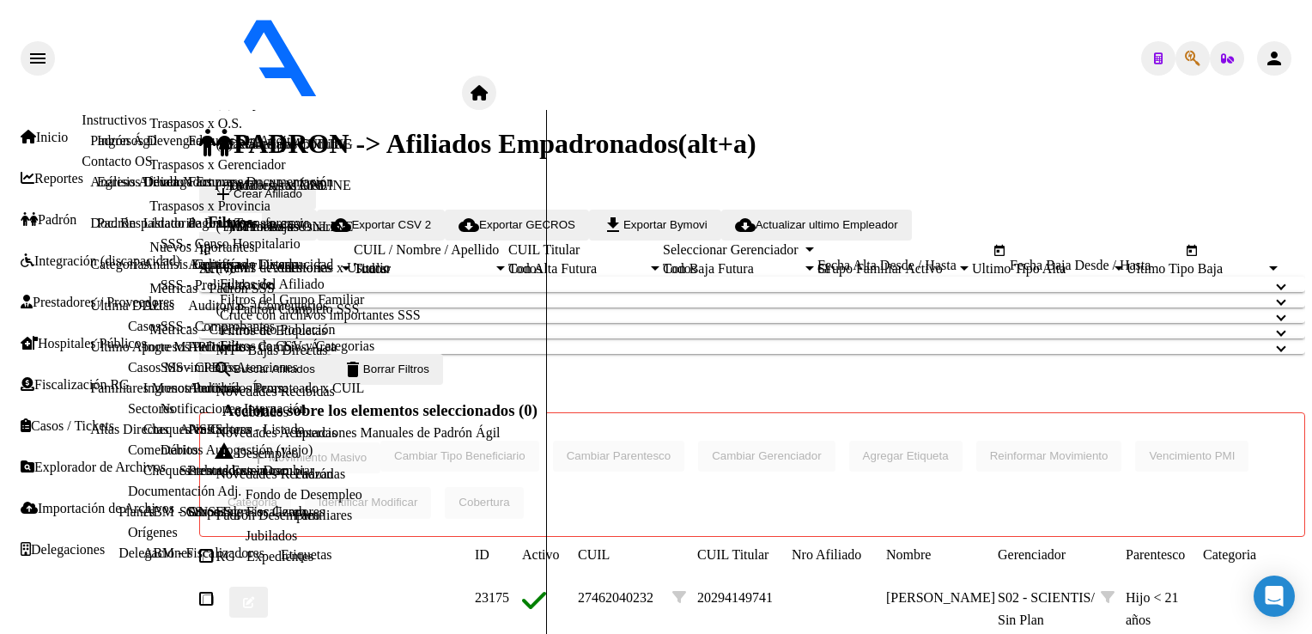
scroll to position [210, 0]
drag, startPoint x: 1200, startPoint y: 167, endPoint x: 1200, endPoint y: 113, distance: 53.3
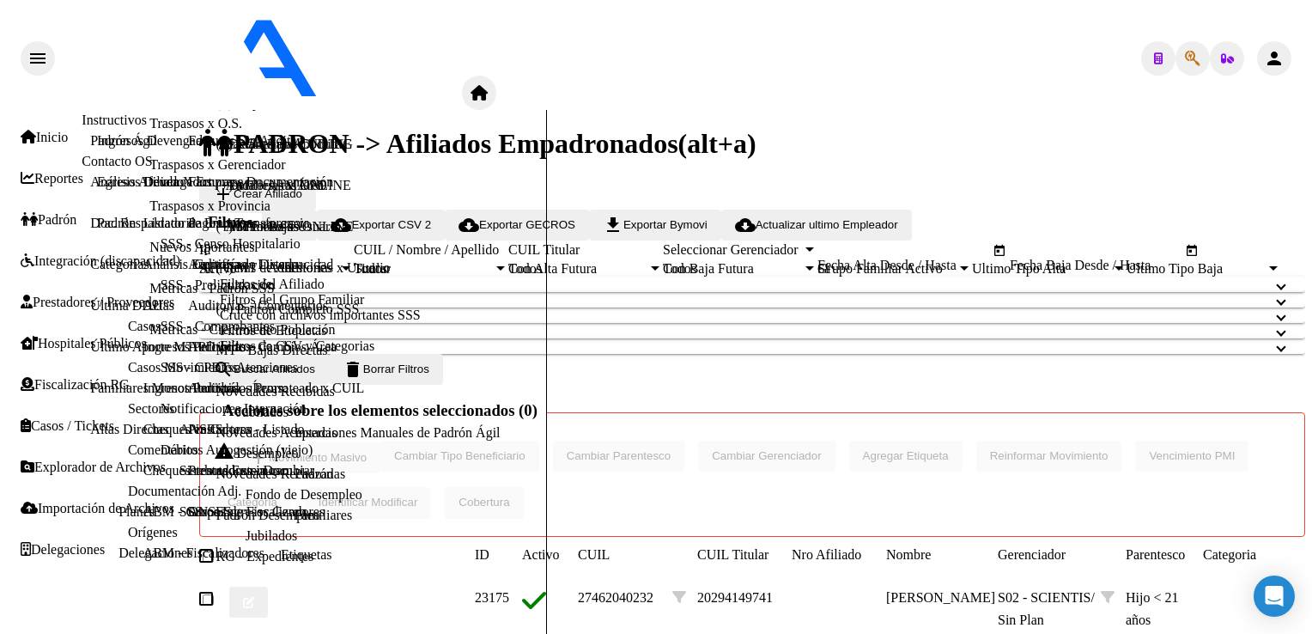
type input "30-54948651-3"
type input "VIRREYES"
type input "1646"
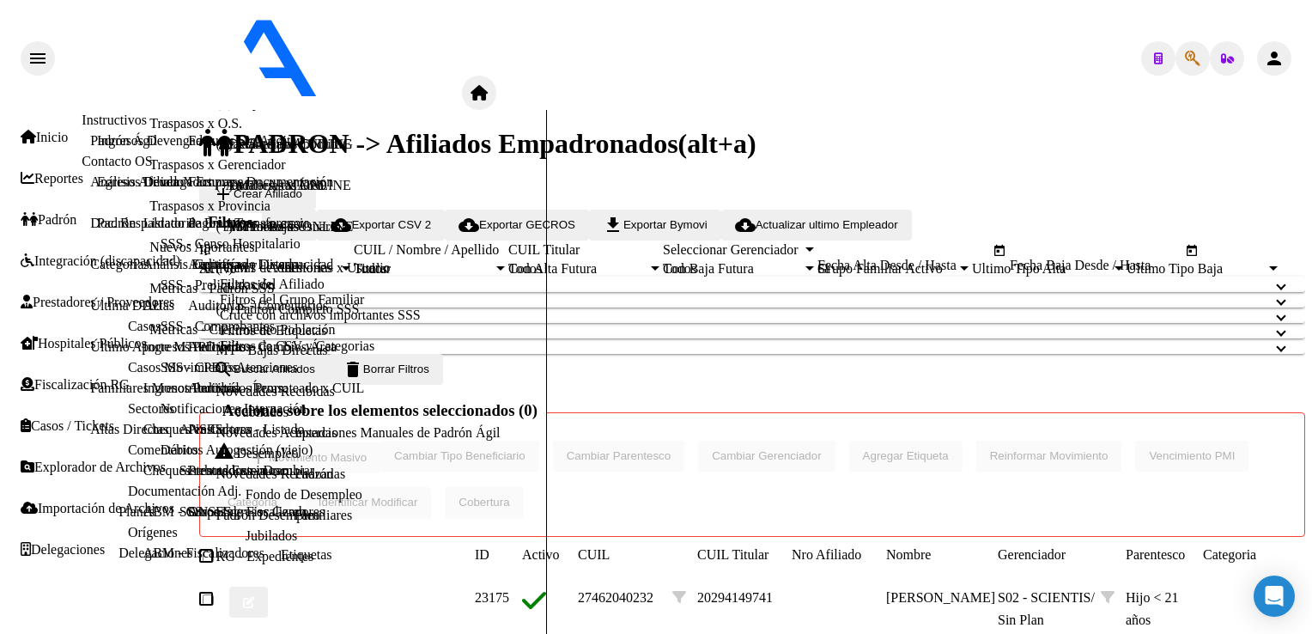
type input "[PERSON_NAME]"
type input "3963"
radio input "true"
type input "30-54948651-3"
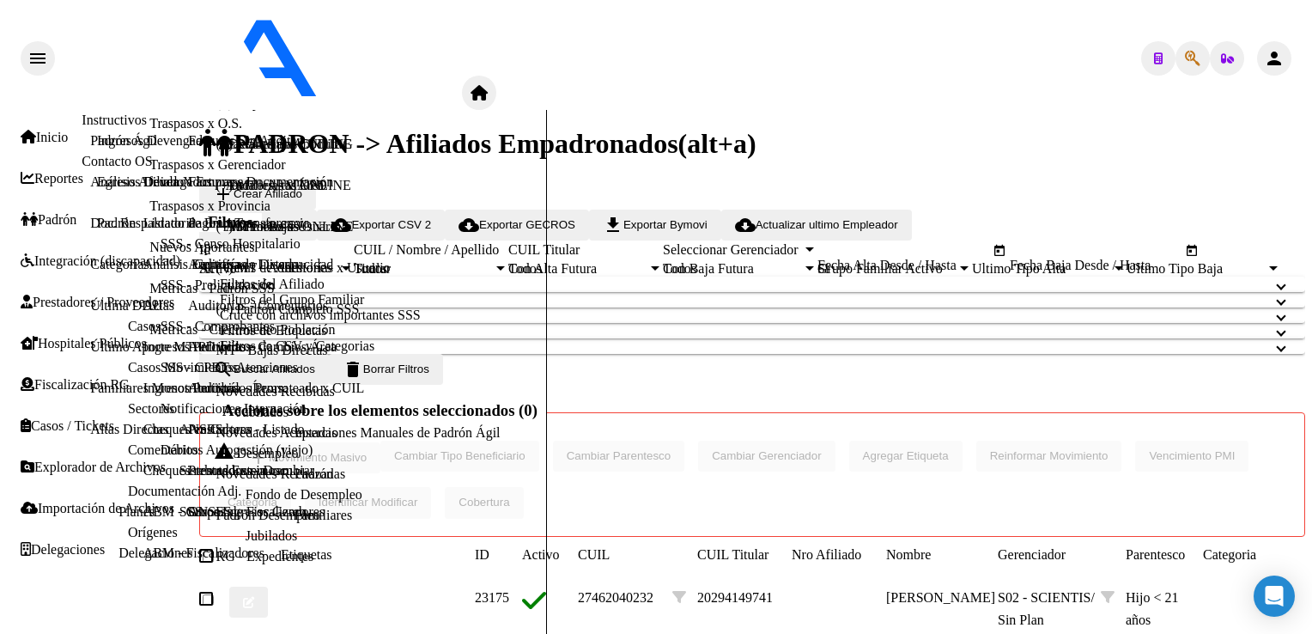
type input "30-54948651-3"
type input "VIRREYES"
type input "1646"
type input "[PERSON_NAME]"
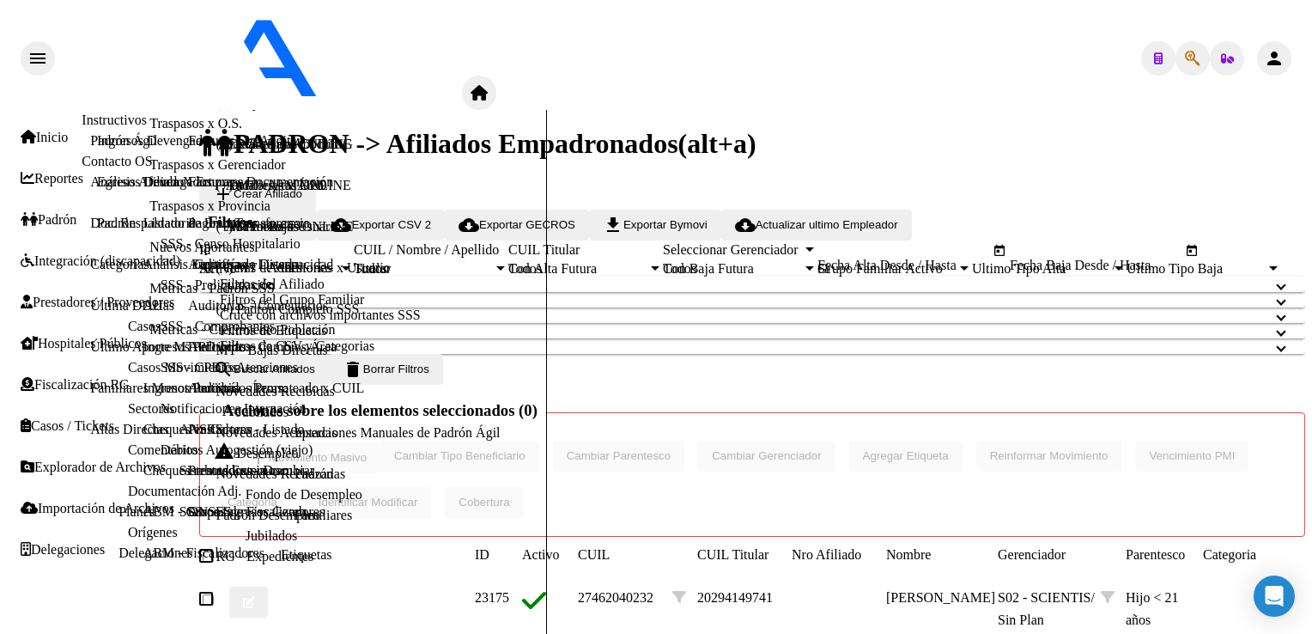
type input "3963"
radio input "true"
type input "30-54948651-3"
paste input "27-94017790-7"
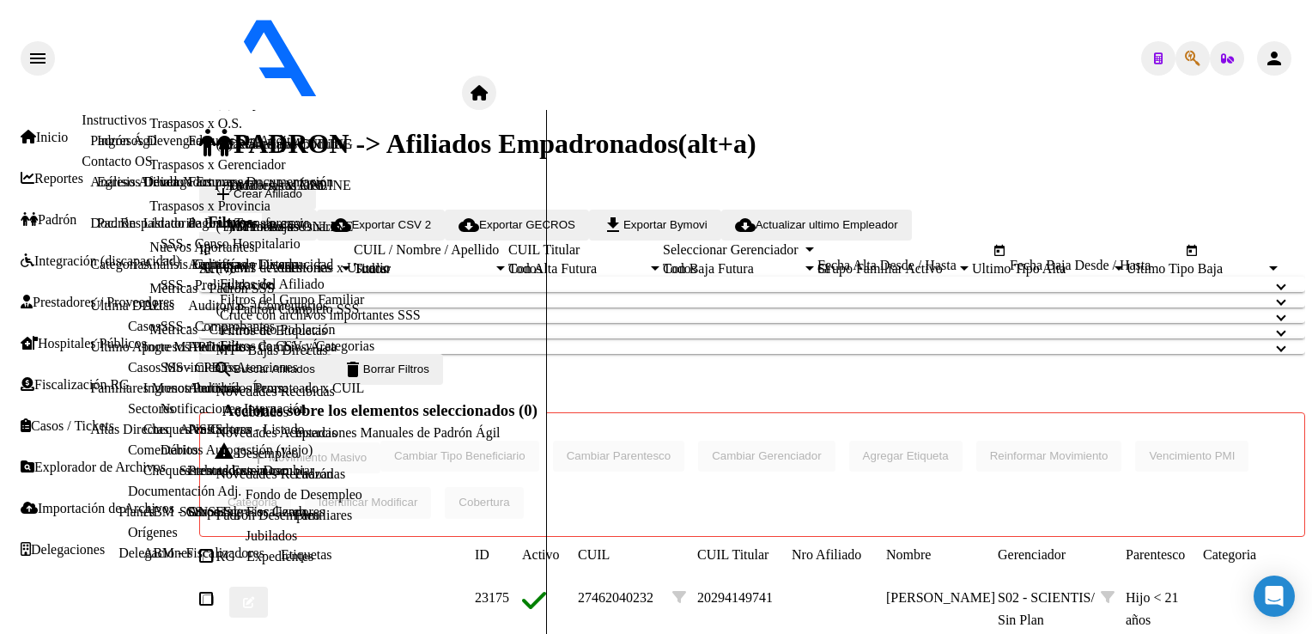
type input "27-94017790-7"
type input "94017790"
type input "[PERSON_NAME]"
type input "VALERIA"
type input "[DATE]"
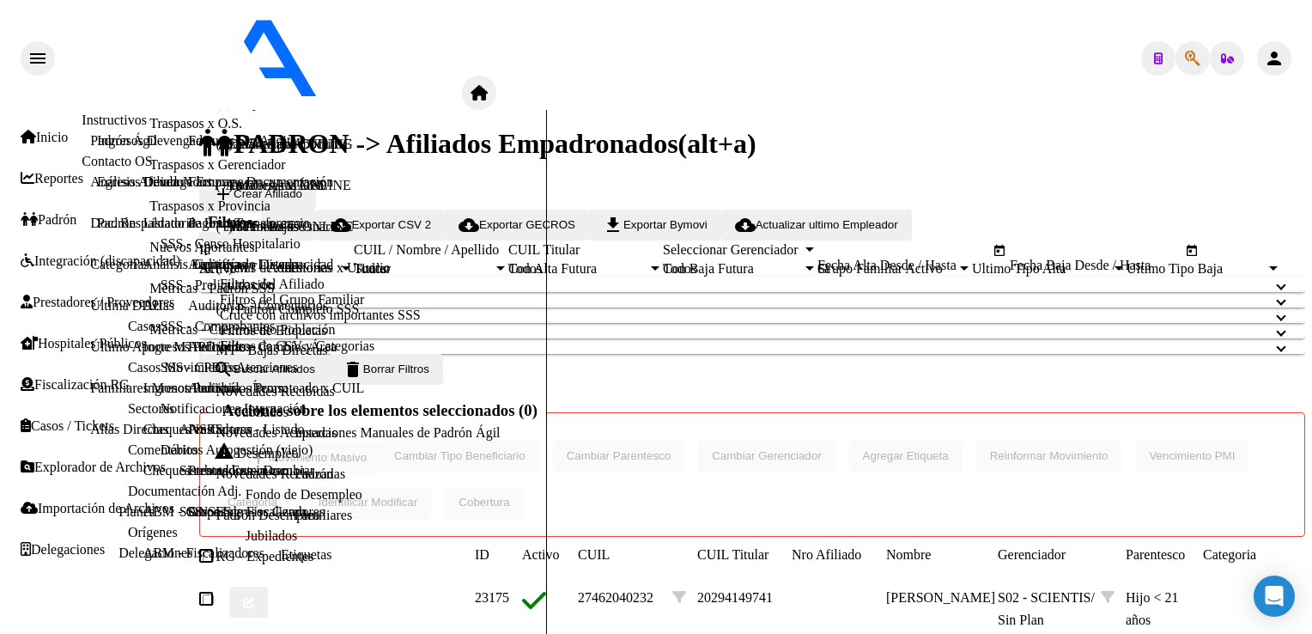
type input "VICTORIA"
type input "1644"
type input "27-94017790-7"
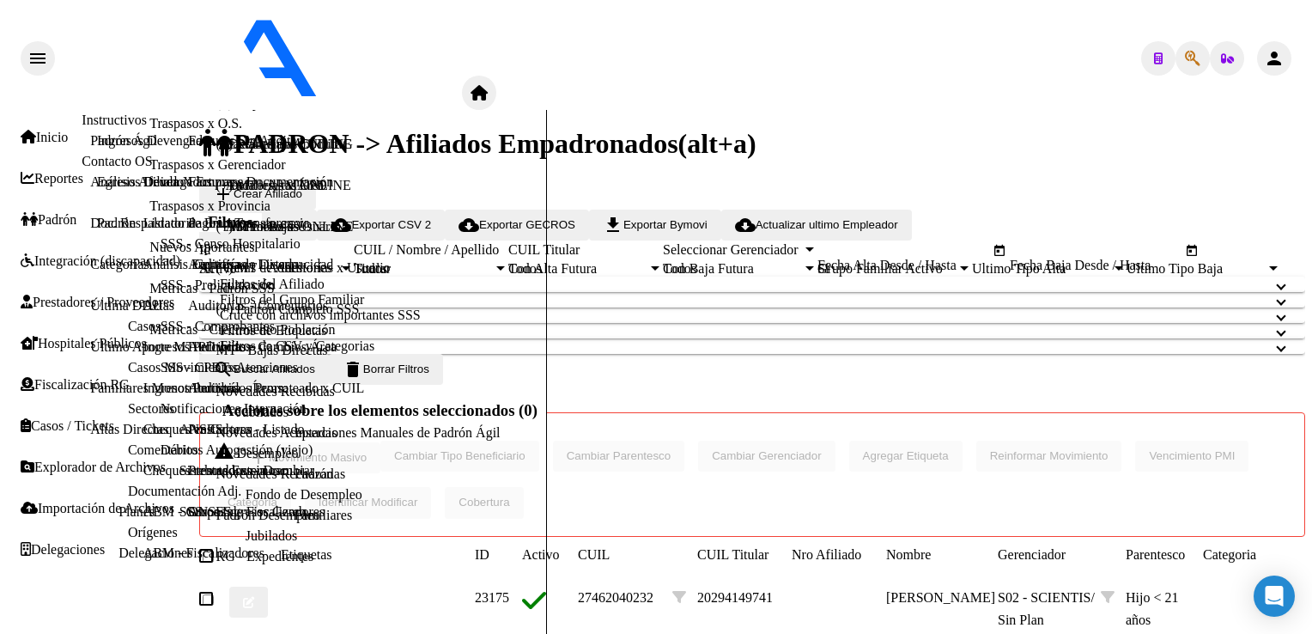
type input "[DATE]"
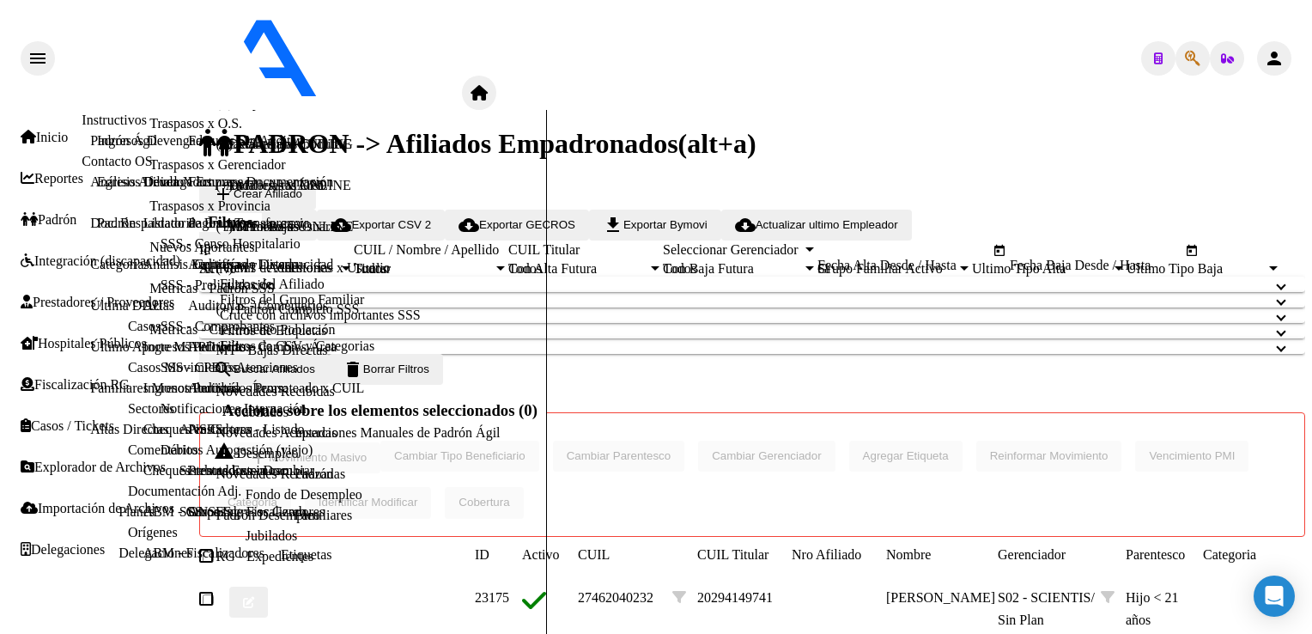
radio input "true"
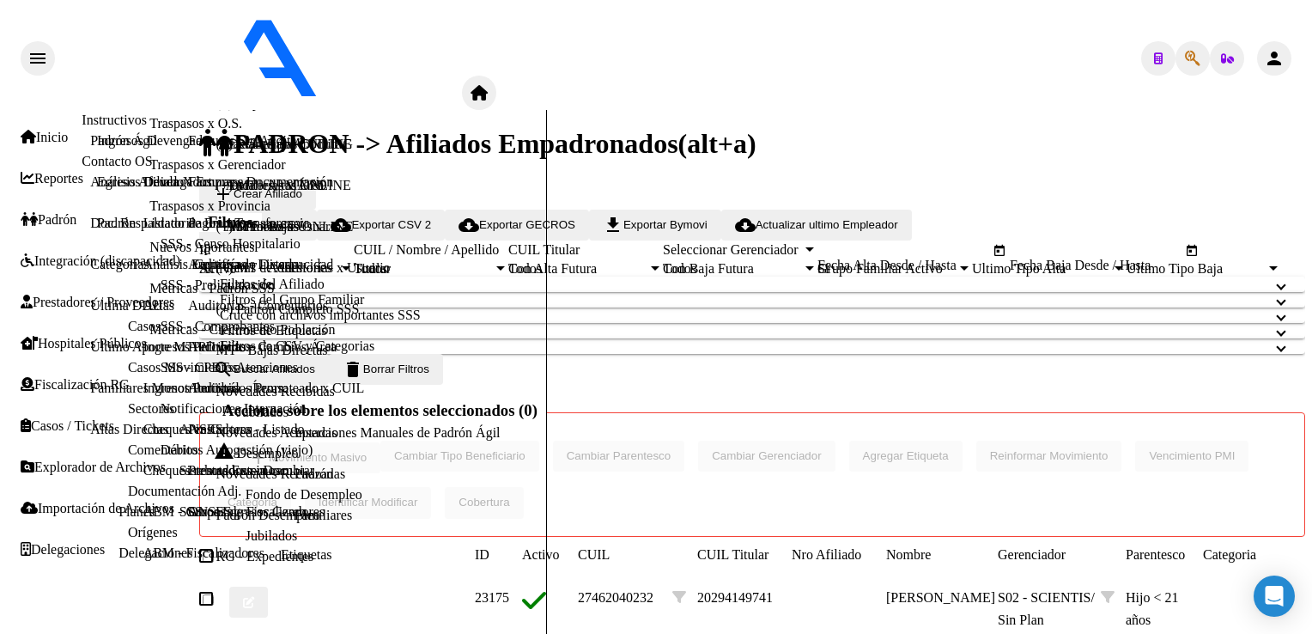
drag, startPoint x: 171, startPoint y: 347, endPoint x: 184, endPoint y: 334, distance: 18.2
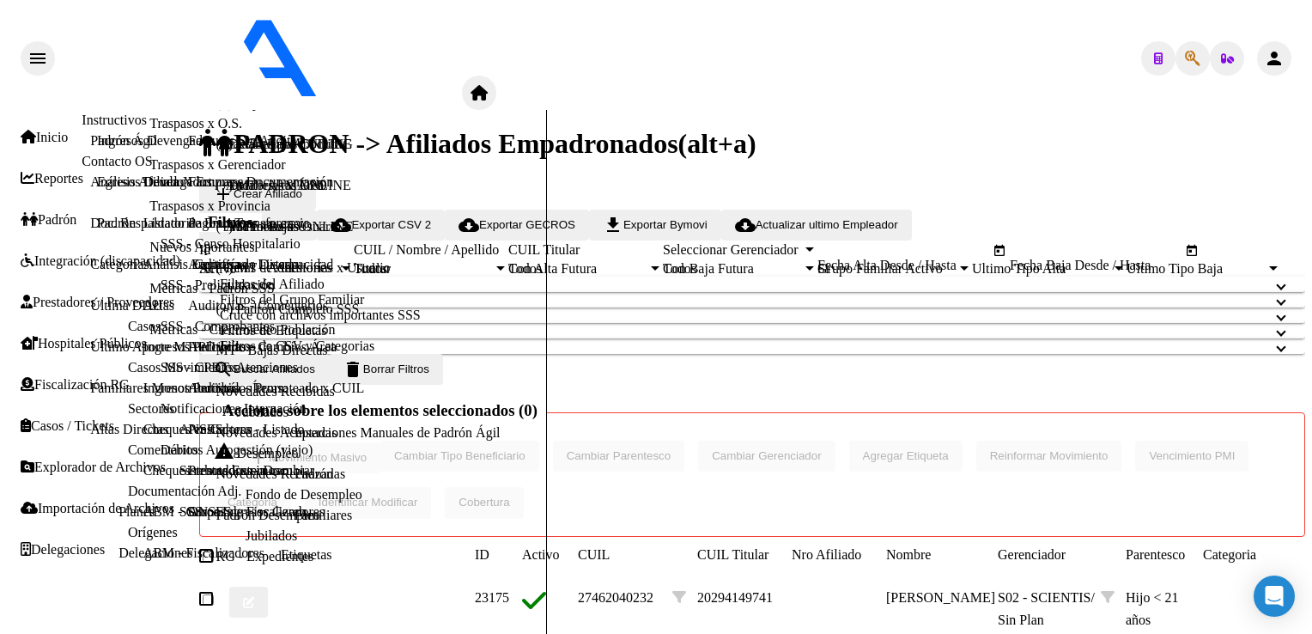
drag, startPoint x: 206, startPoint y: 146, endPoint x: 137, endPoint y: 146, distance: 69.6
paste input "27940177907"
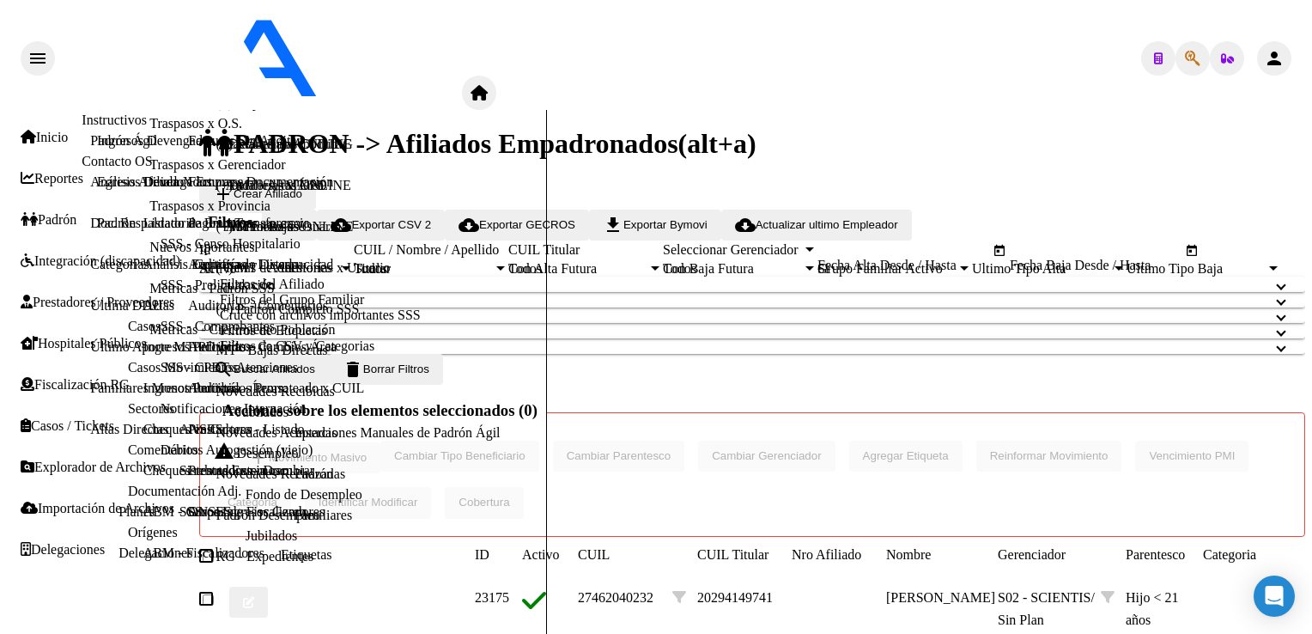
type input "27940177907"
type textarea "27940177907"
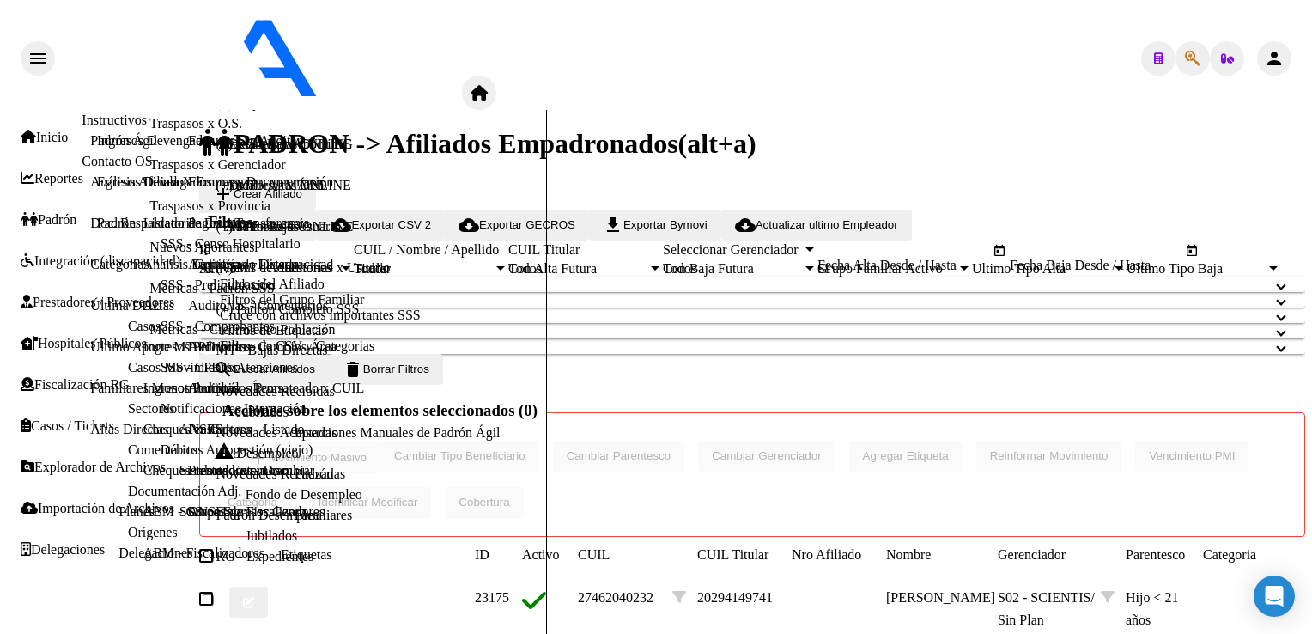
click at [1185, 58] on icon "button" at bounding box center [1192, 58] width 15 height 1
paste input "27495342315"
type input "27495342315"
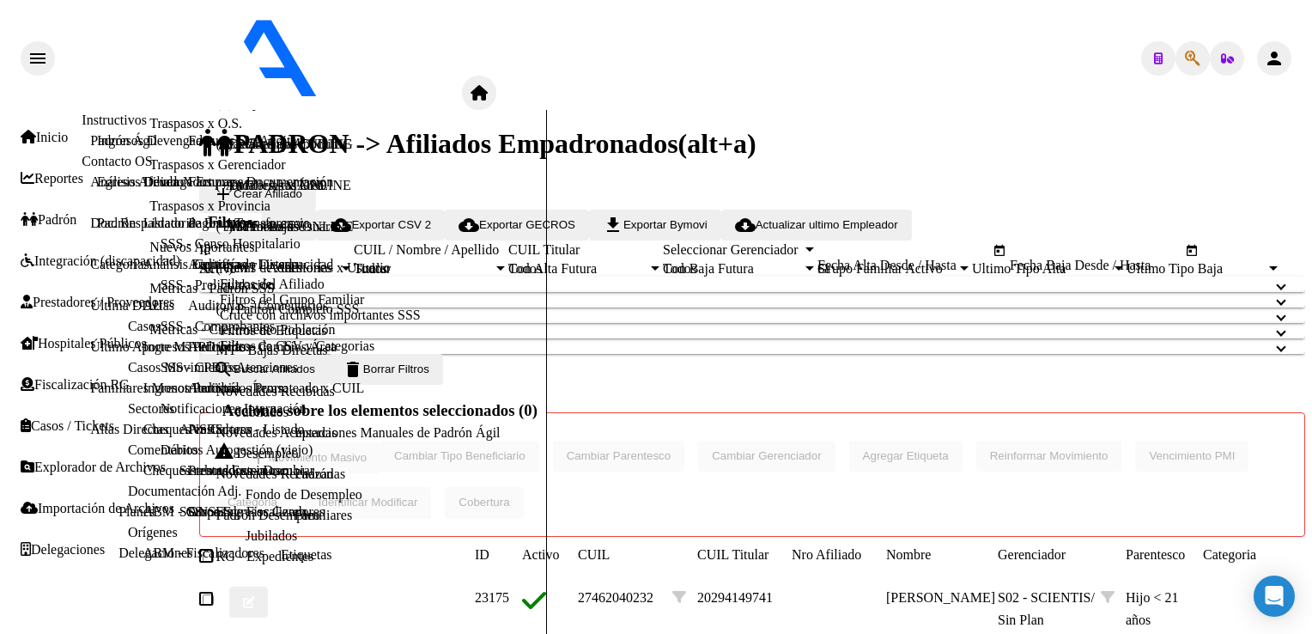
drag, startPoint x: 549, startPoint y: 33, endPoint x: 570, endPoint y: 5, distance: 34.9
type textarea "20326379493"
